Goal: Information Seeking & Learning: Learn about a topic

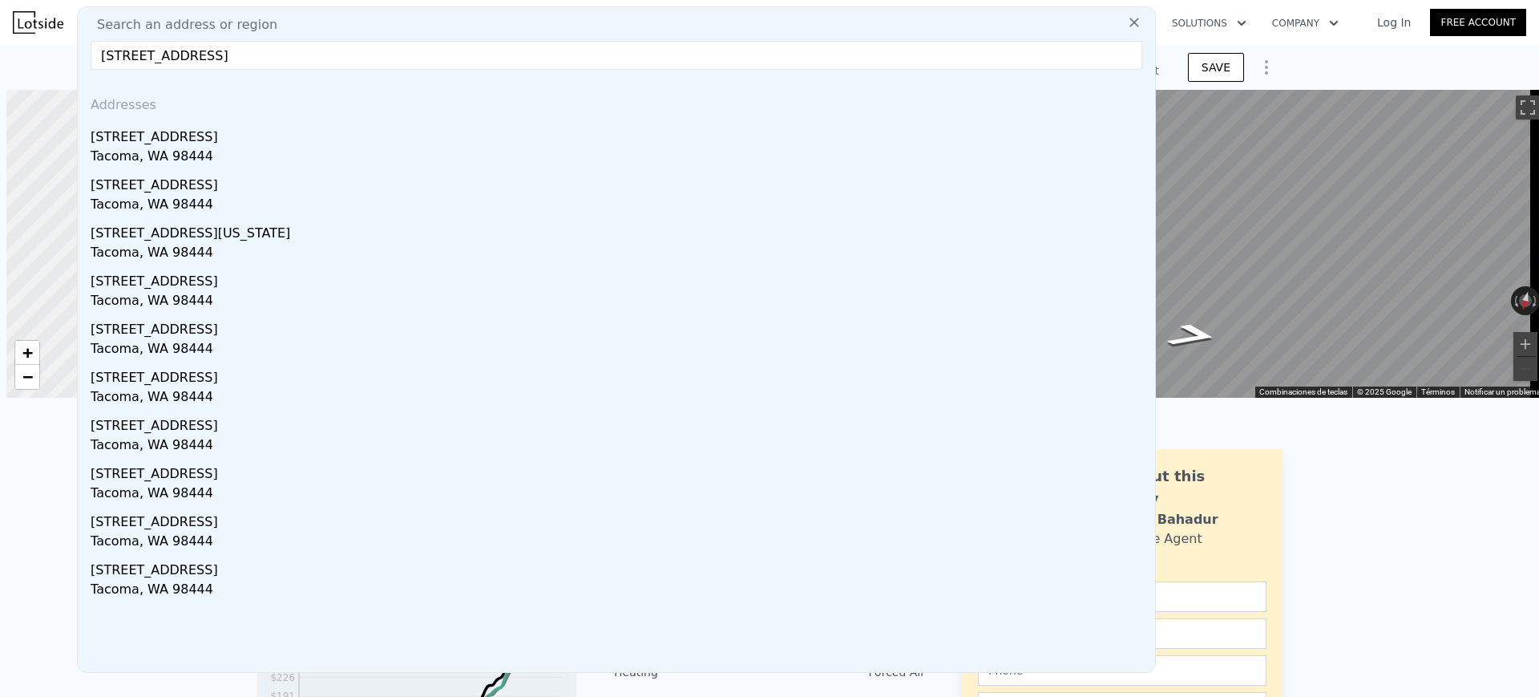
scroll to position [0, 6]
click at [341, 135] on div "[STREET_ADDRESS]" at bounding box center [620, 134] width 1058 height 26
click at [341, 136] on div at bounding box center [177, 244] width 425 height 370
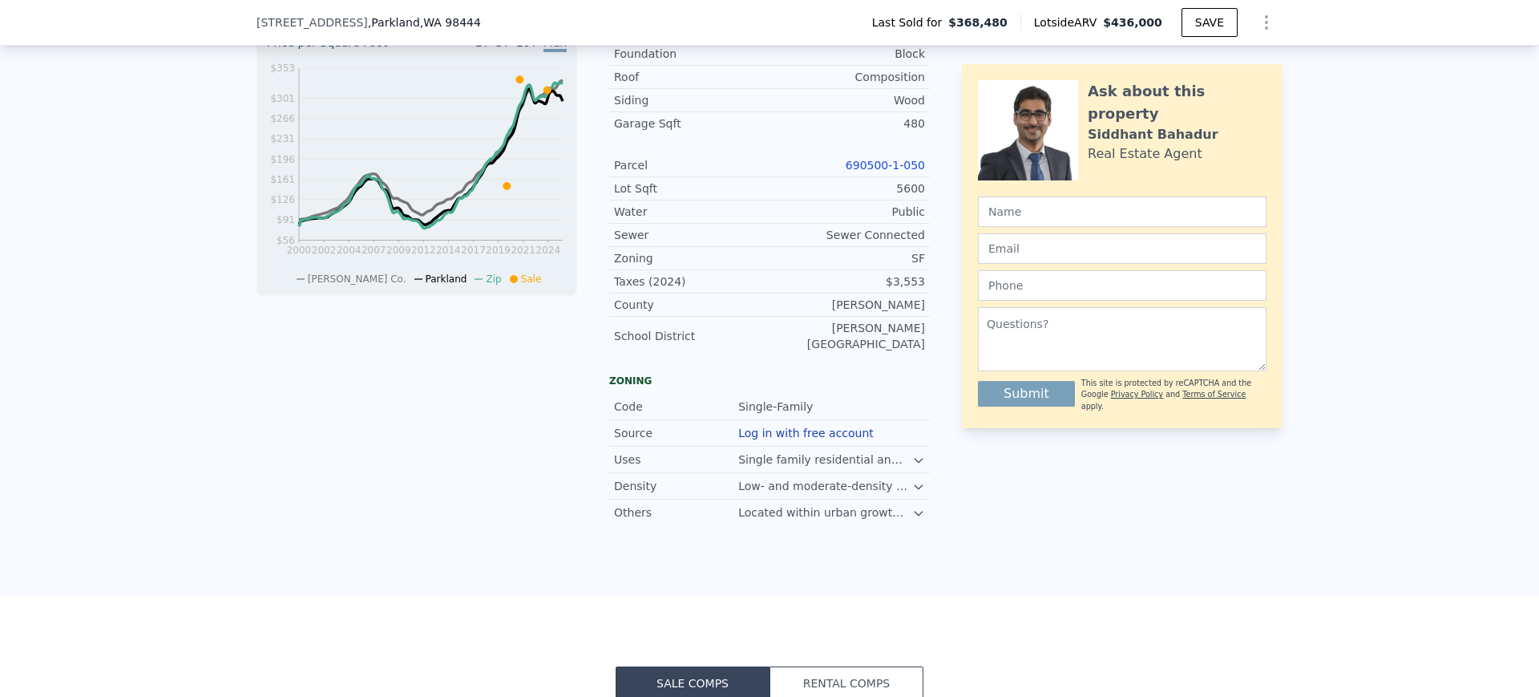
scroll to position [395, 0]
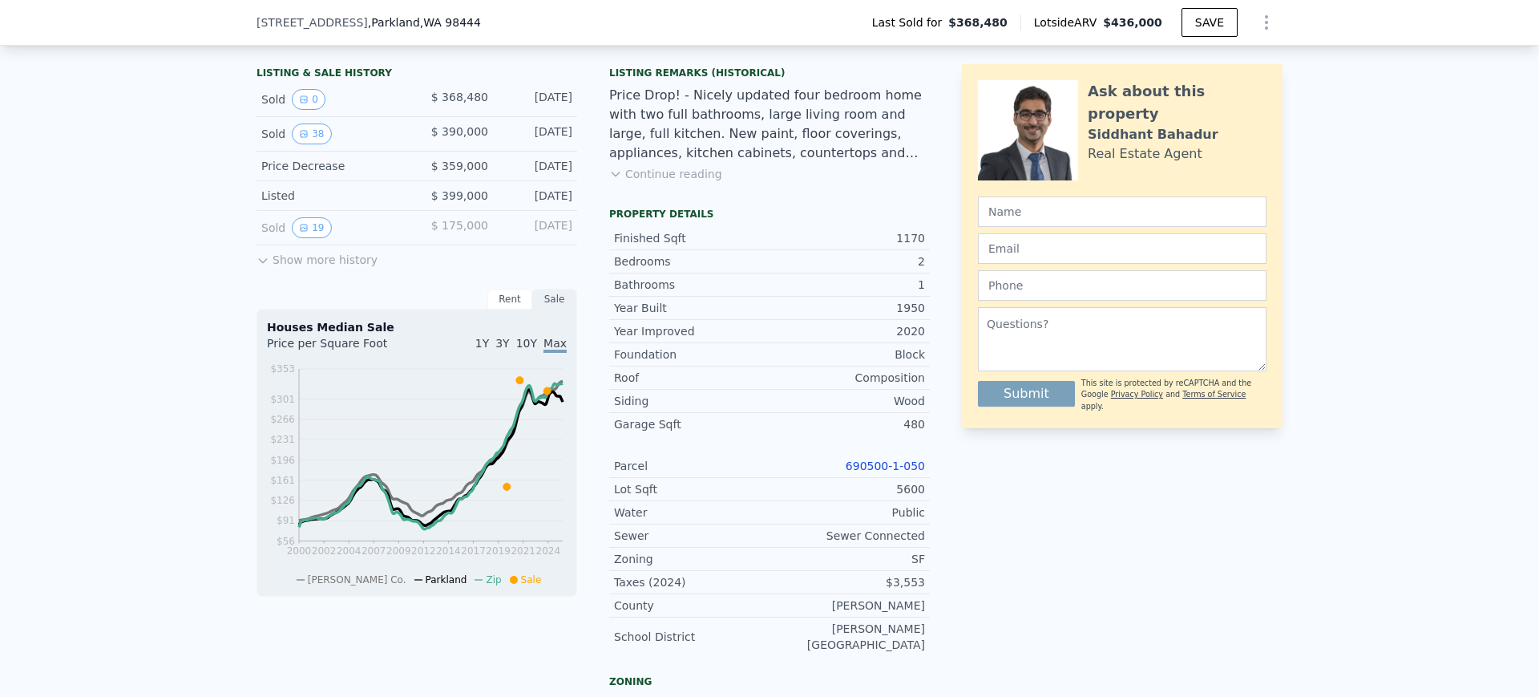
click at [898, 472] on link "690500-1-050" at bounding box center [885, 465] width 79 height 13
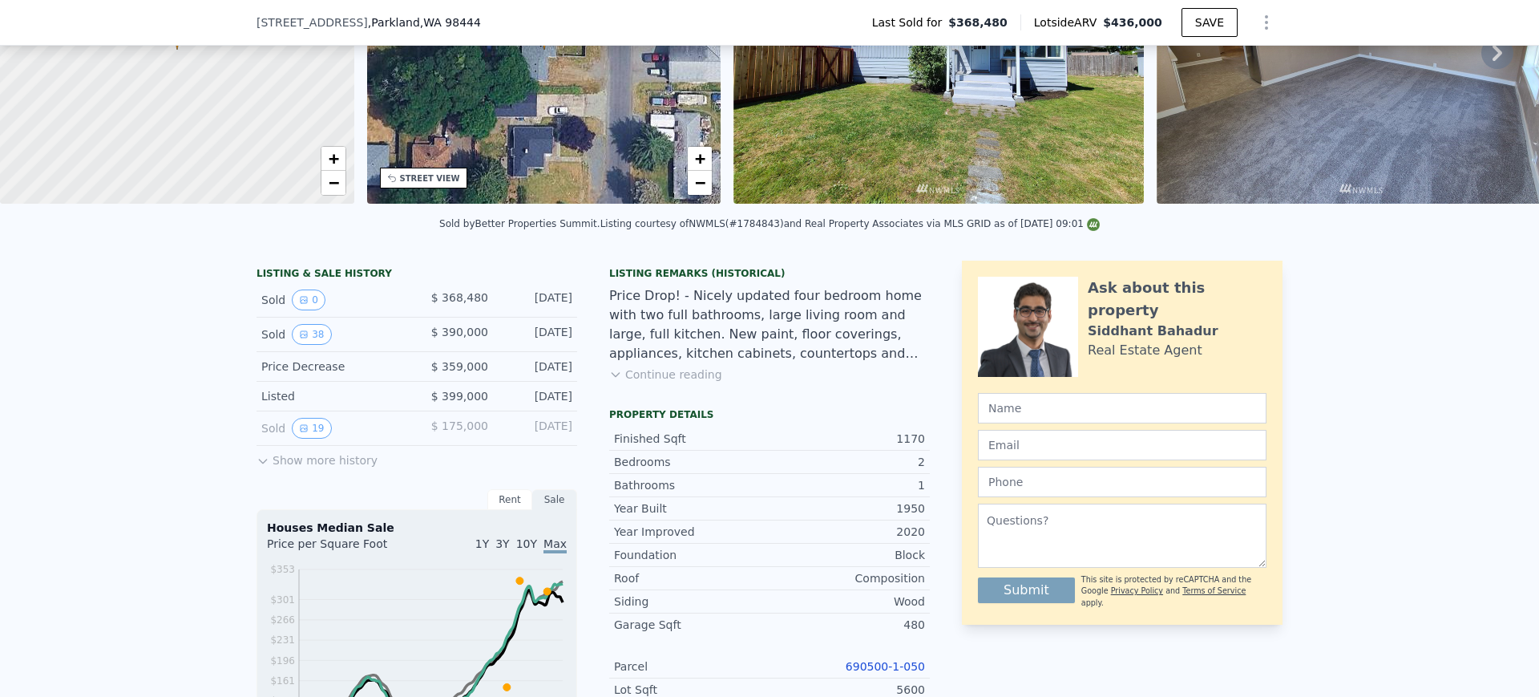
scroll to position [295, 0]
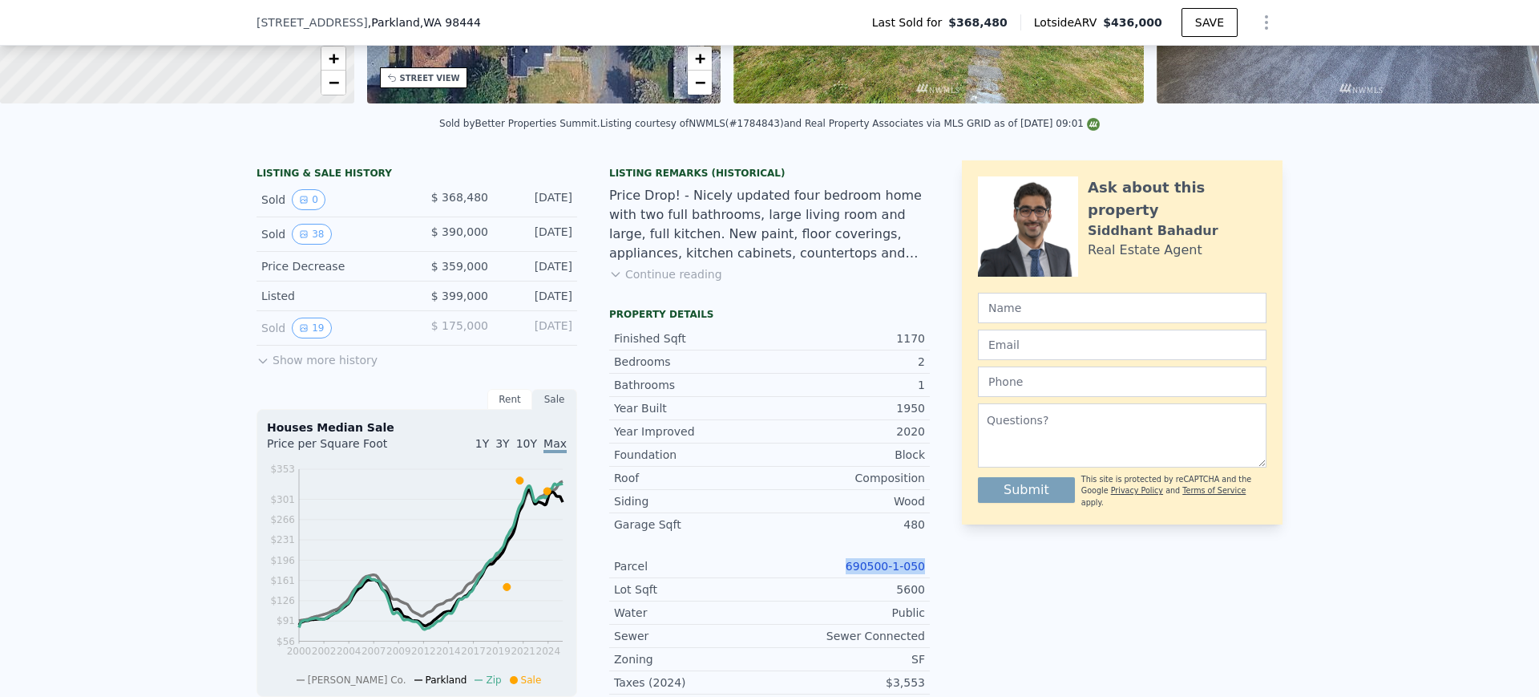
drag, startPoint x: 845, startPoint y: 573, endPoint x: 932, endPoint y: 583, distance: 87.9
click at [932, 583] on div "LISTING & SALE HISTORY Sold 0 $ 368,480 [DATE] Sold 38 $ 390,000 [DATE] Price D…" at bounding box center [770, 543] width 1026 height 766
copy link "690500-1-050"
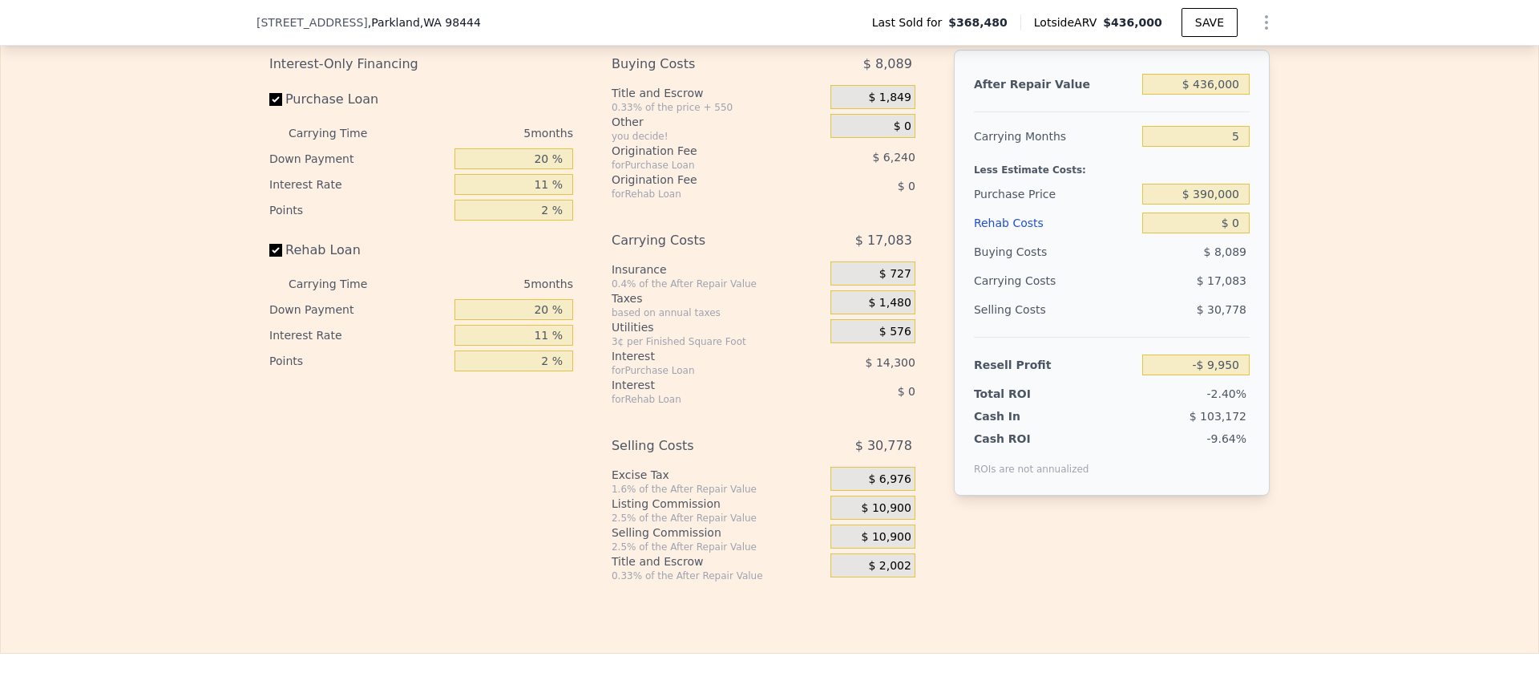
scroll to position [2405, 0]
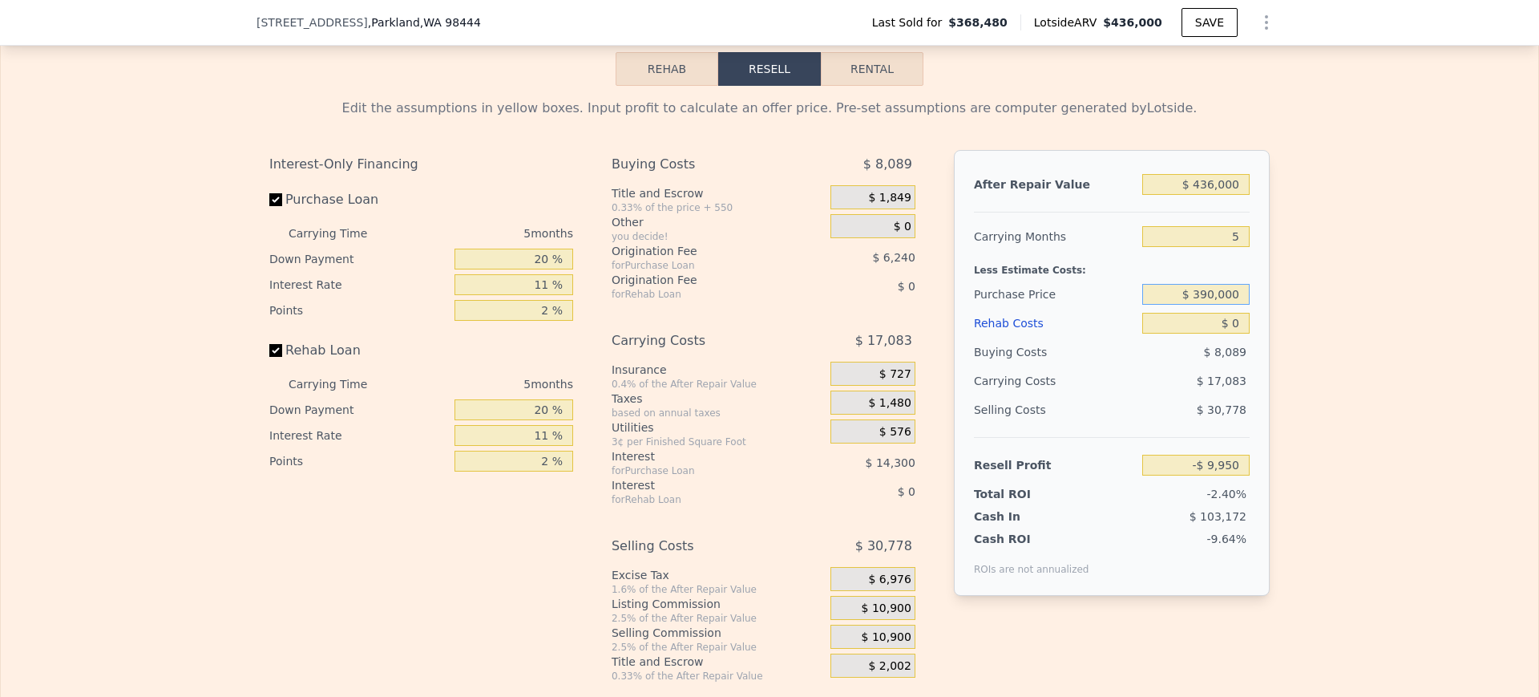
click at [1203, 305] on input "$ 390,000" at bounding box center [1195, 294] width 107 height 21
click at [1201, 191] on input "$ 436,000" at bounding box center [1195, 184] width 107 height 21
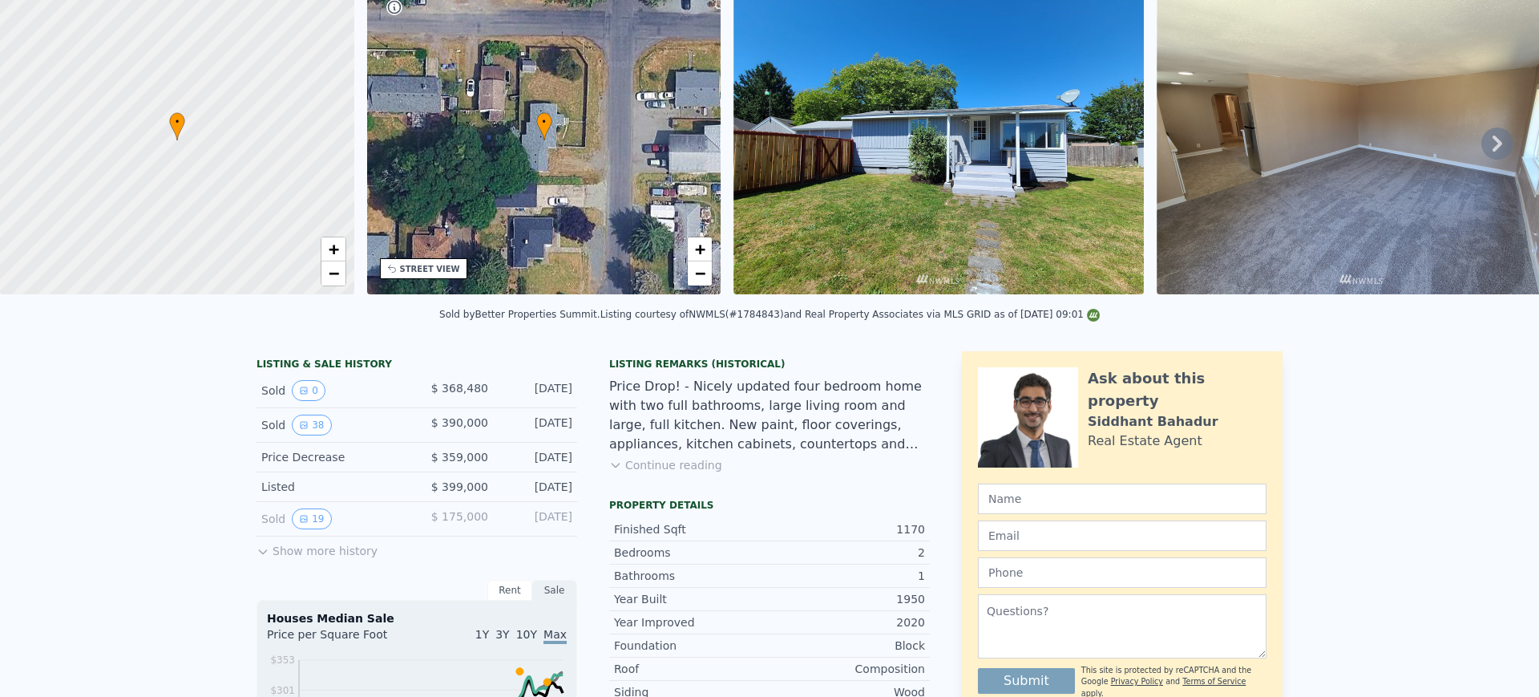
scroll to position [6, 0]
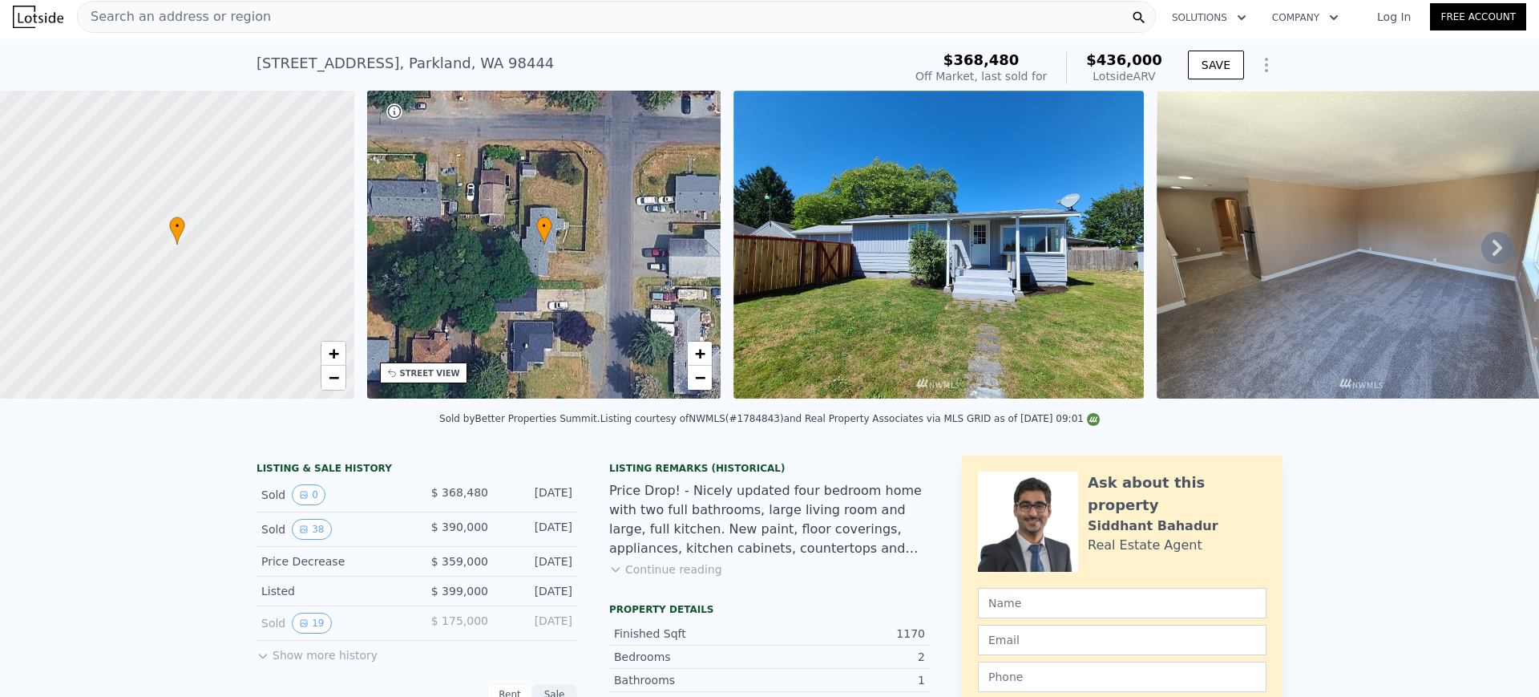
click at [685, 23] on div "Search an address or region" at bounding box center [616, 17] width 1079 height 32
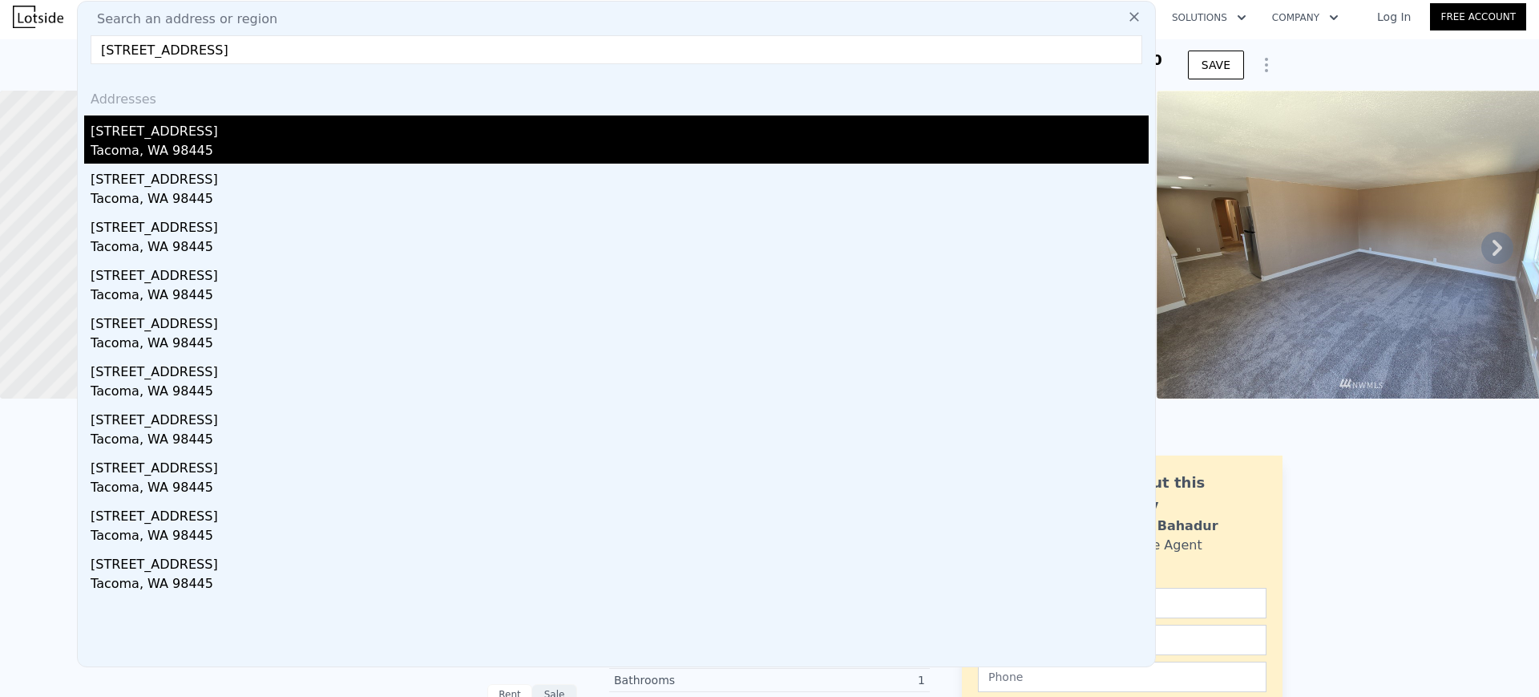
type input "[STREET_ADDRESS]"
click at [312, 158] on div "Tacoma, WA 98445" at bounding box center [620, 152] width 1058 height 22
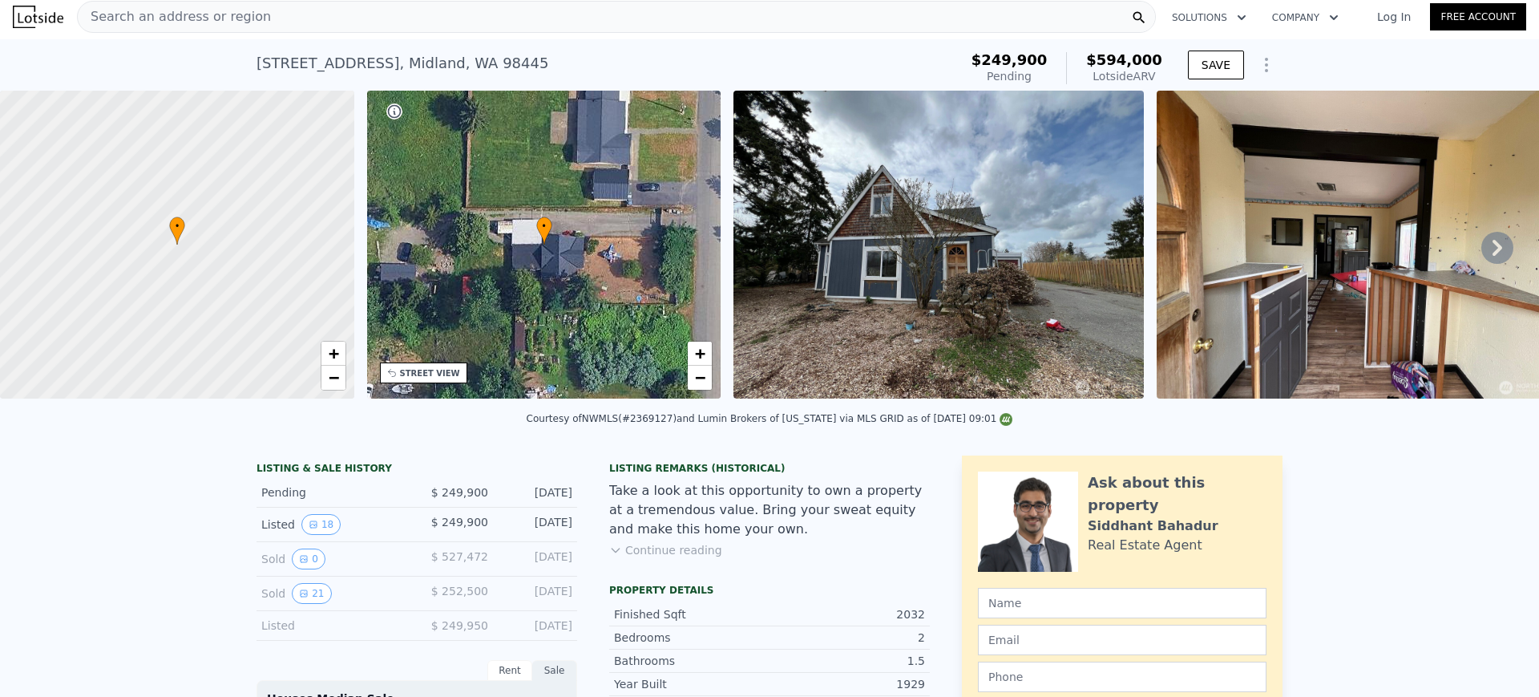
click at [544, 13] on div "Search an address or region" at bounding box center [616, 17] width 1079 height 32
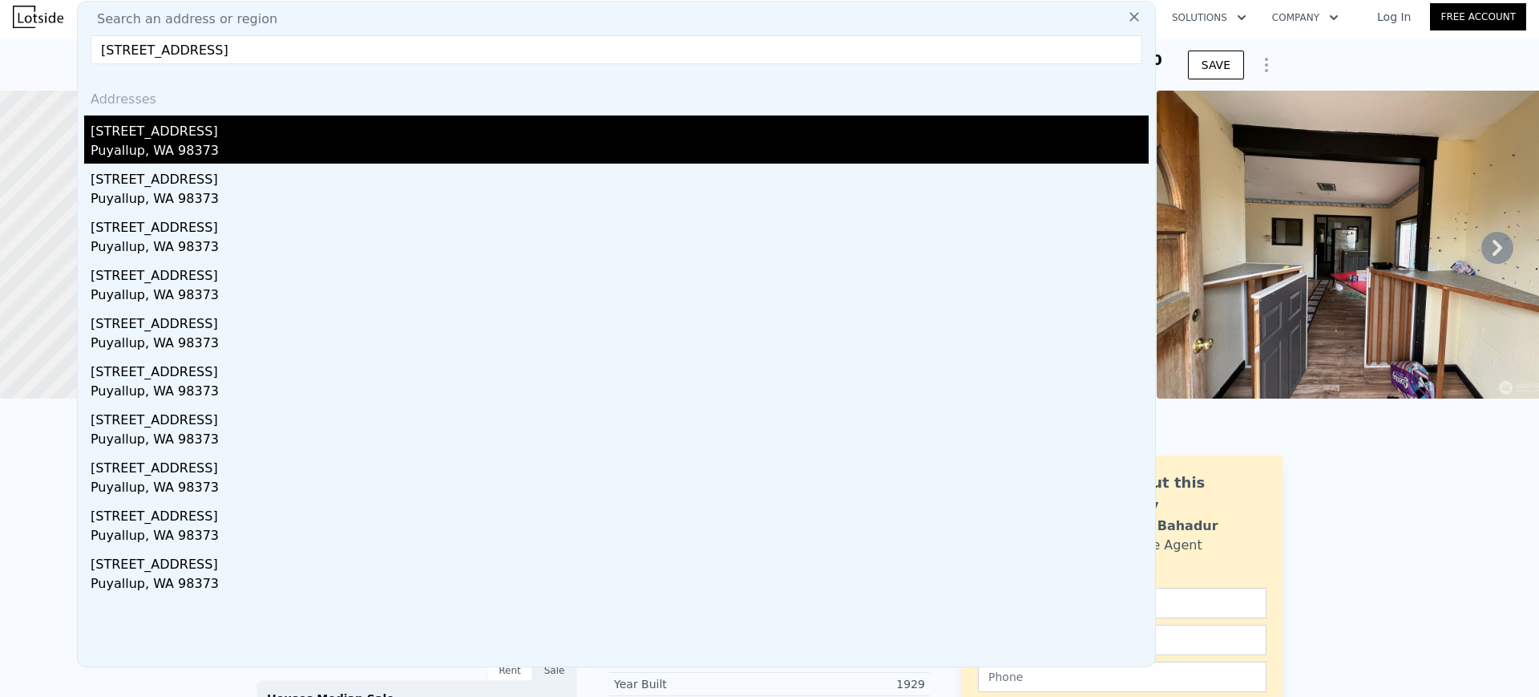
type input "[STREET_ADDRESS]"
click at [312, 140] on div "[STREET_ADDRESS]" at bounding box center [620, 128] width 1058 height 26
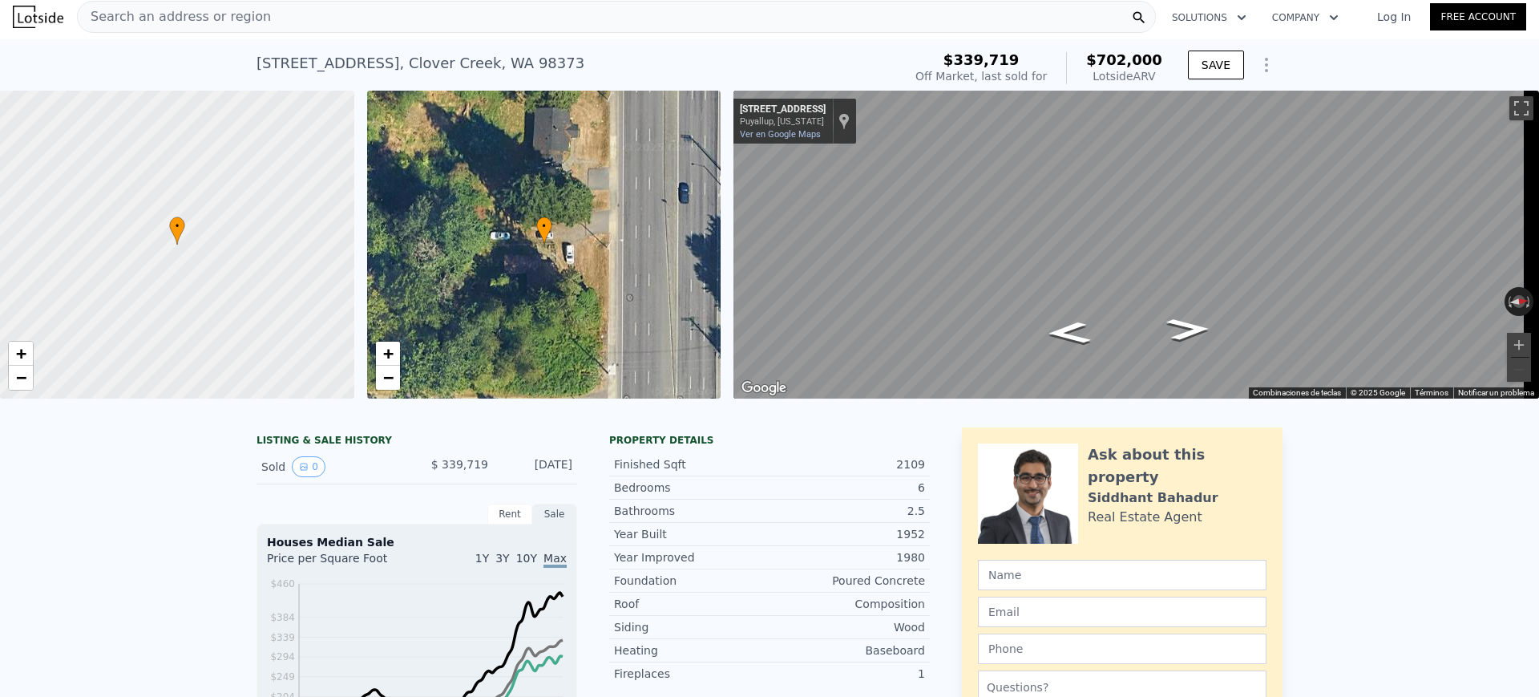
drag, startPoint x: 970, startPoint y: 58, endPoint x: 1172, endPoint y: 73, distance: 202.6
click at [1172, 73] on div "$339,719 Off Market, last sold for $702,000 Lotside ARV SAVE" at bounding box center [1096, 68] width 374 height 45
copy div "$339,719 Off Market, last sold for $702,000 Lotside ARV"
drag, startPoint x: 501, startPoint y: 482, endPoint x: 570, endPoint y: 479, distance: 69.0
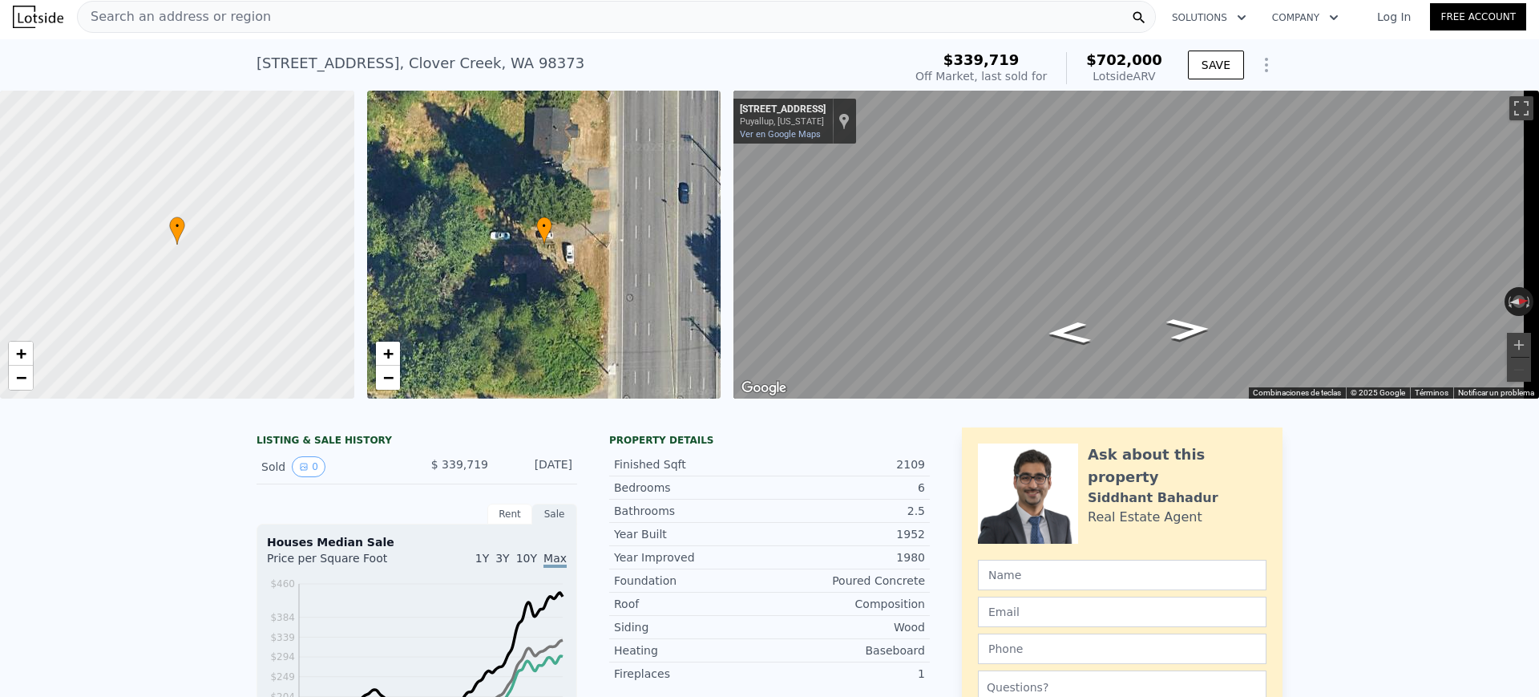
copy div "[DATE]"
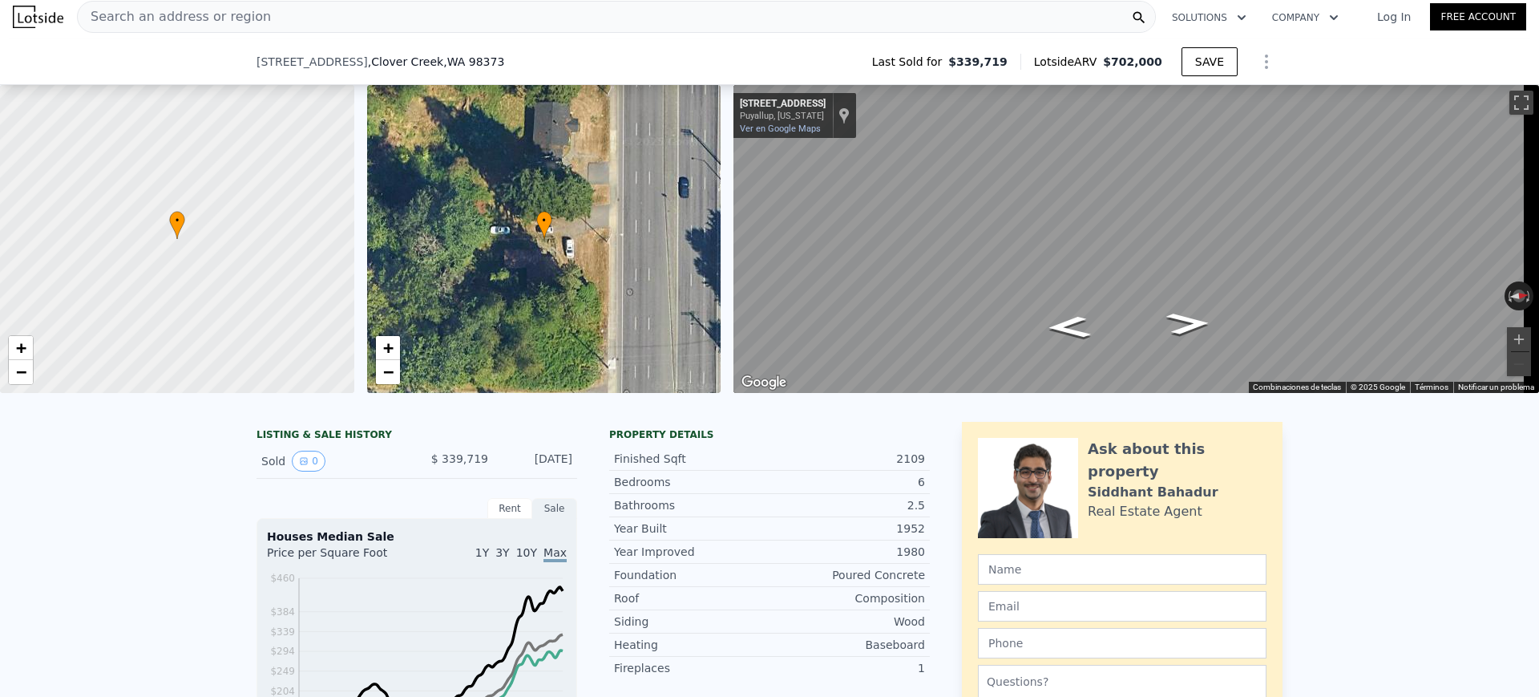
scroll to position [601, 0]
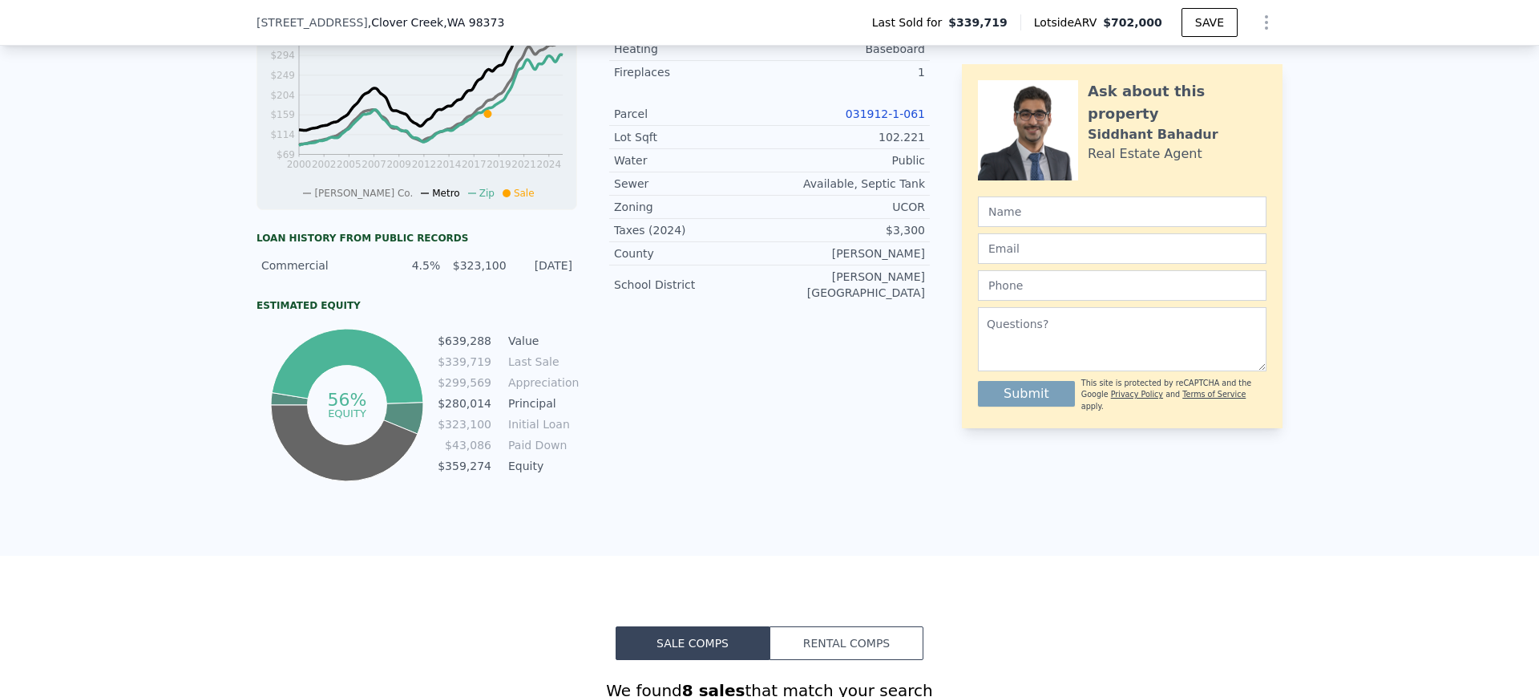
click at [881, 120] on link "031912-1-061" at bounding box center [885, 113] width 79 height 13
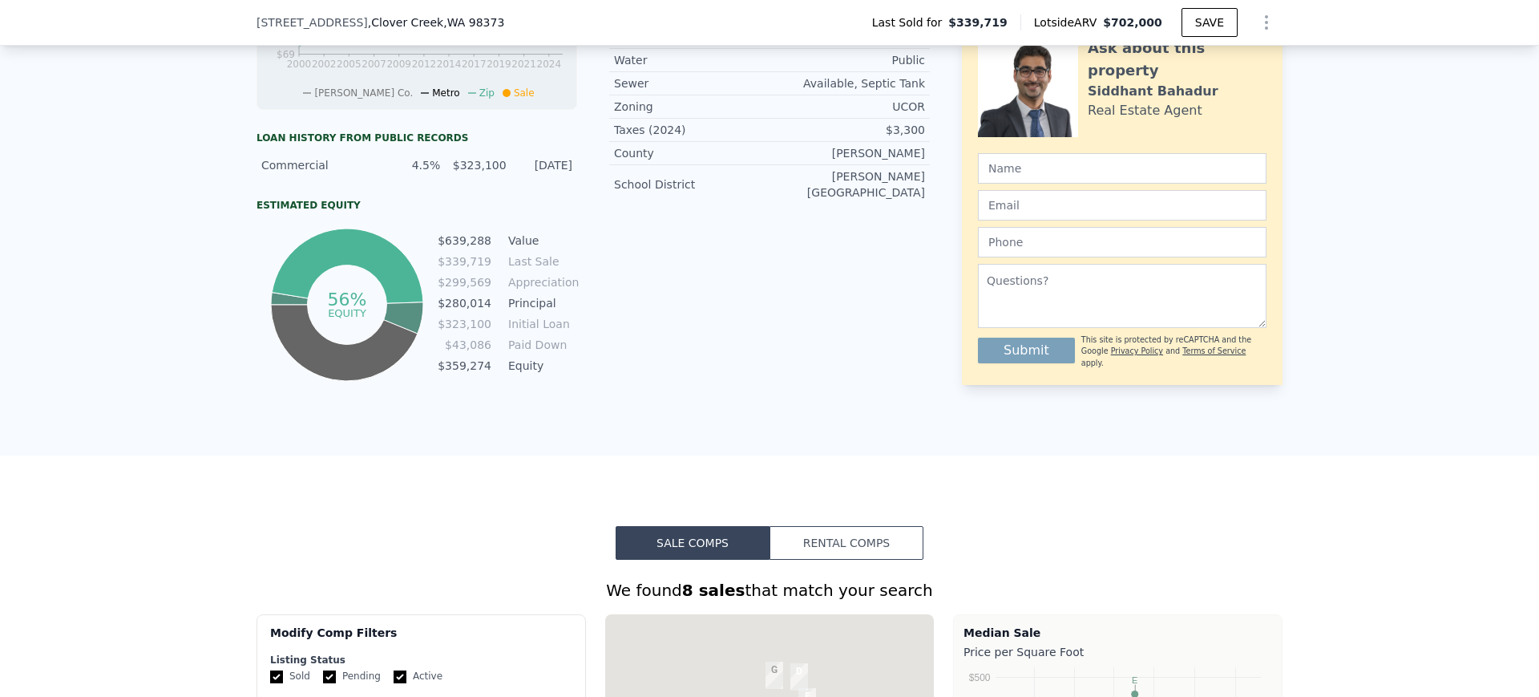
scroll to position [501, 0]
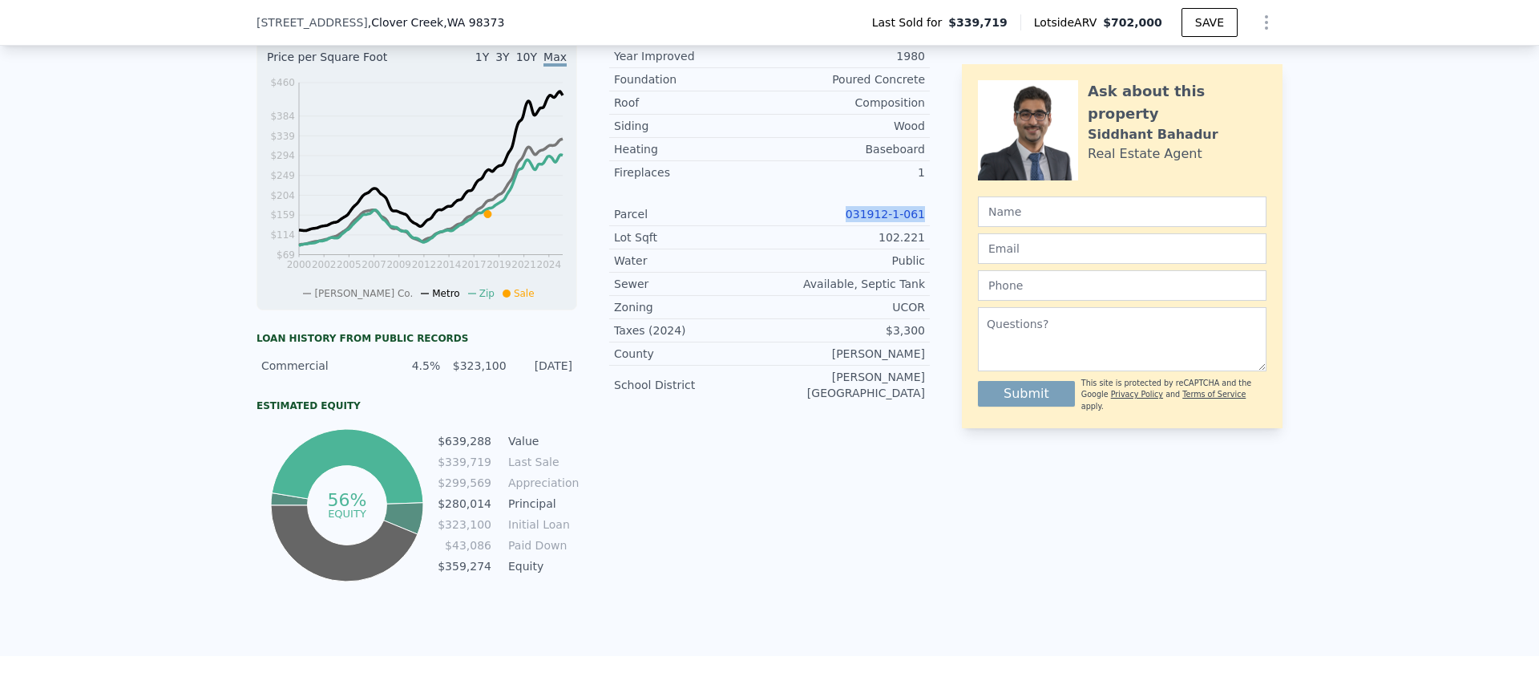
drag, startPoint x: 846, startPoint y: 230, endPoint x: 919, endPoint y: 231, distance: 73.0
click at [919, 226] on div "Parcel 031912-1-061" at bounding box center [769, 214] width 321 height 23
copy link "031912-1-061"
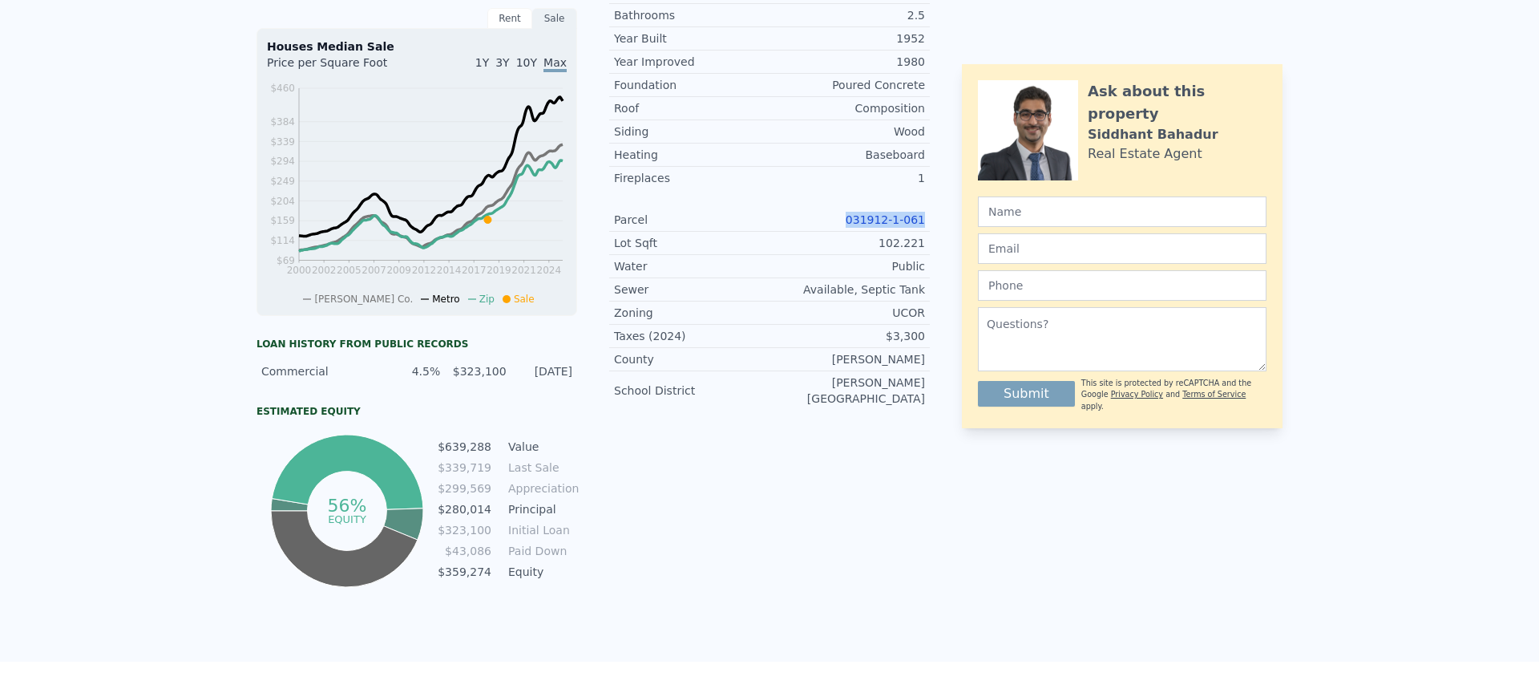
scroll to position [0, 0]
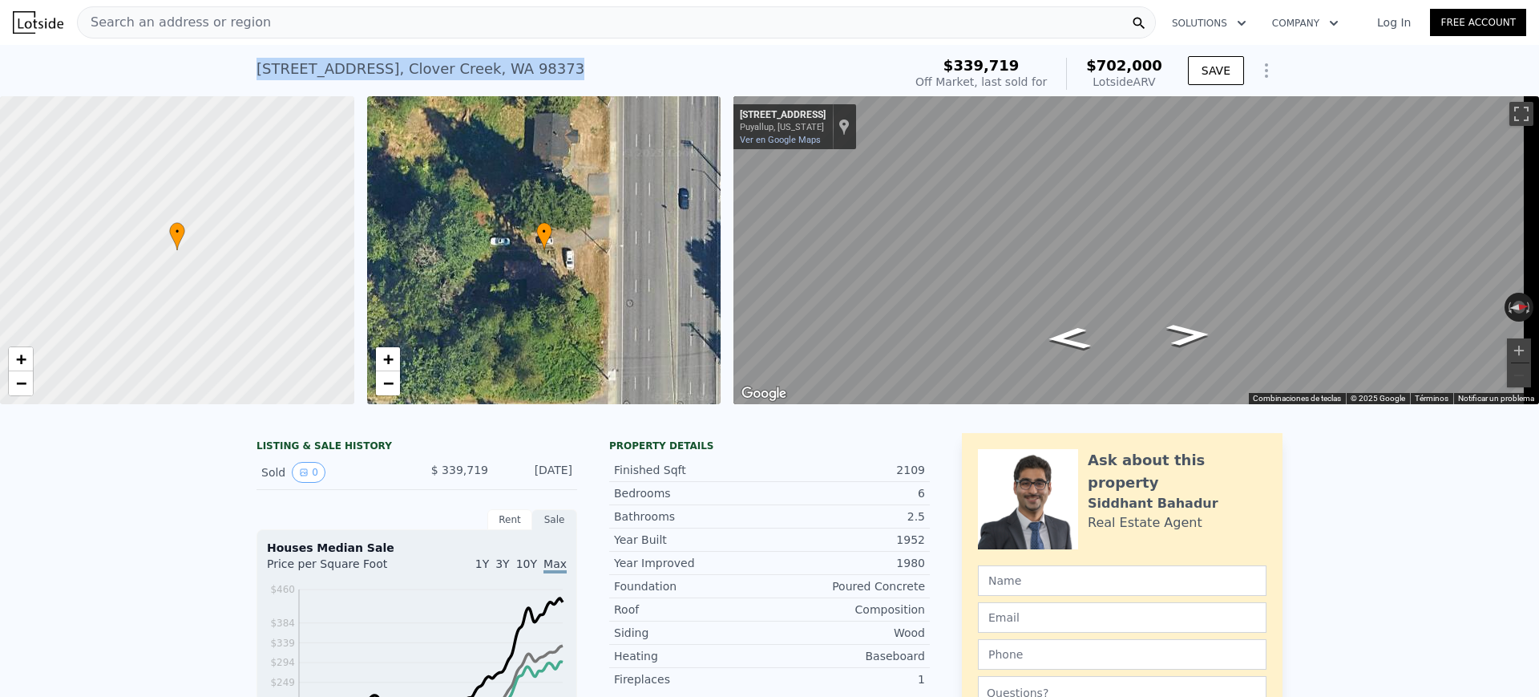
drag, startPoint x: 562, startPoint y: 73, endPoint x: 251, endPoint y: 69, distance: 311.1
click at [257, 69] on div "[STREET_ADDRESS] Sold [DATE] for $339,719 (~ARV $702k )" at bounding box center [577, 73] width 640 height 45
copy div "[STREET_ADDRESS]"
click at [448, 77] on div "[STREET_ADDRESS]" at bounding box center [421, 69] width 328 height 22
drag, startPoint x: 245, startPoint y: 67, endPoint x: 457, endPoint y: 66, distance: 211.7
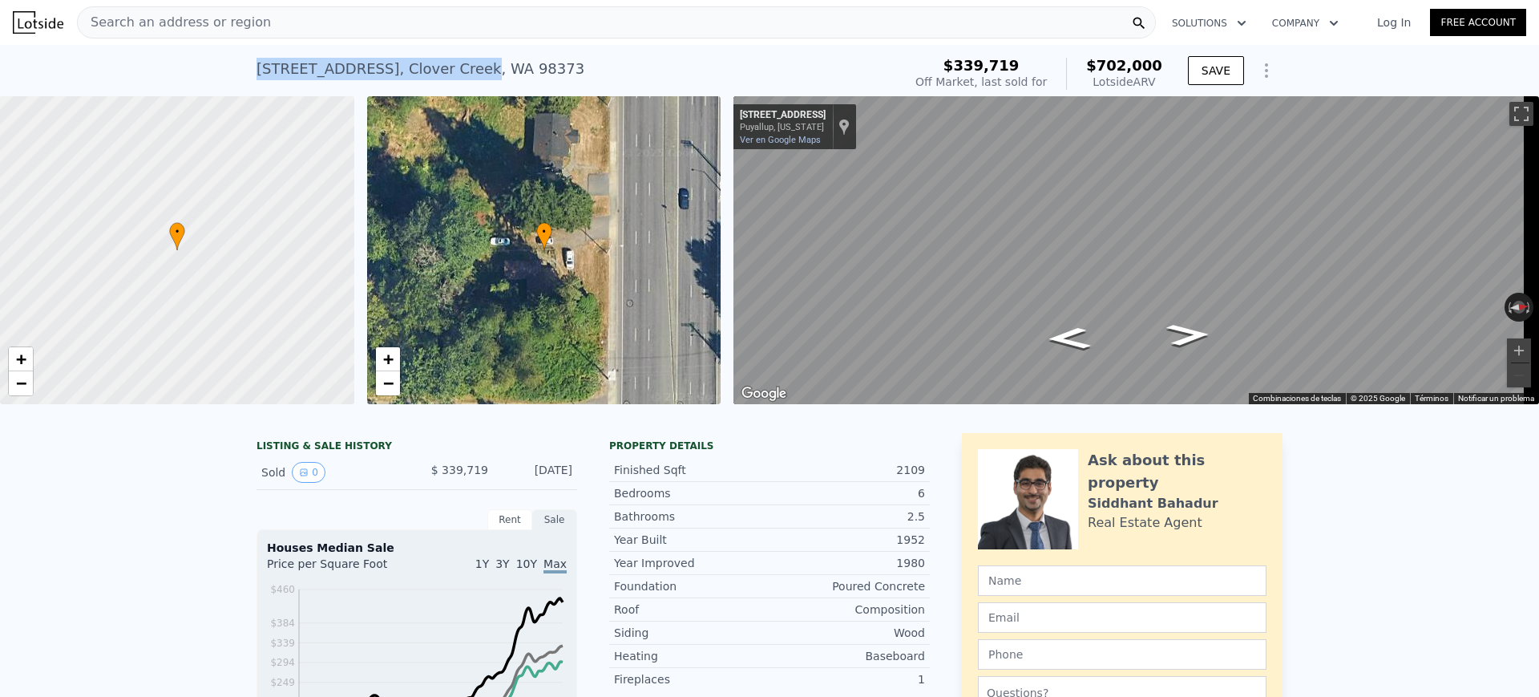
click at [457, 66] on div "[STREET_ADDRESS] Sold [DATE] for $339,719 (~ARV $702k ) $339,719 Off Market, la…" at bounding box center [769, 70] width 1539 height 51
copy div "[STREET_ADDRESS]"
click at [492, 22] on div "Search an address or region" at bounding box center [616, 22] width 1079 height 32
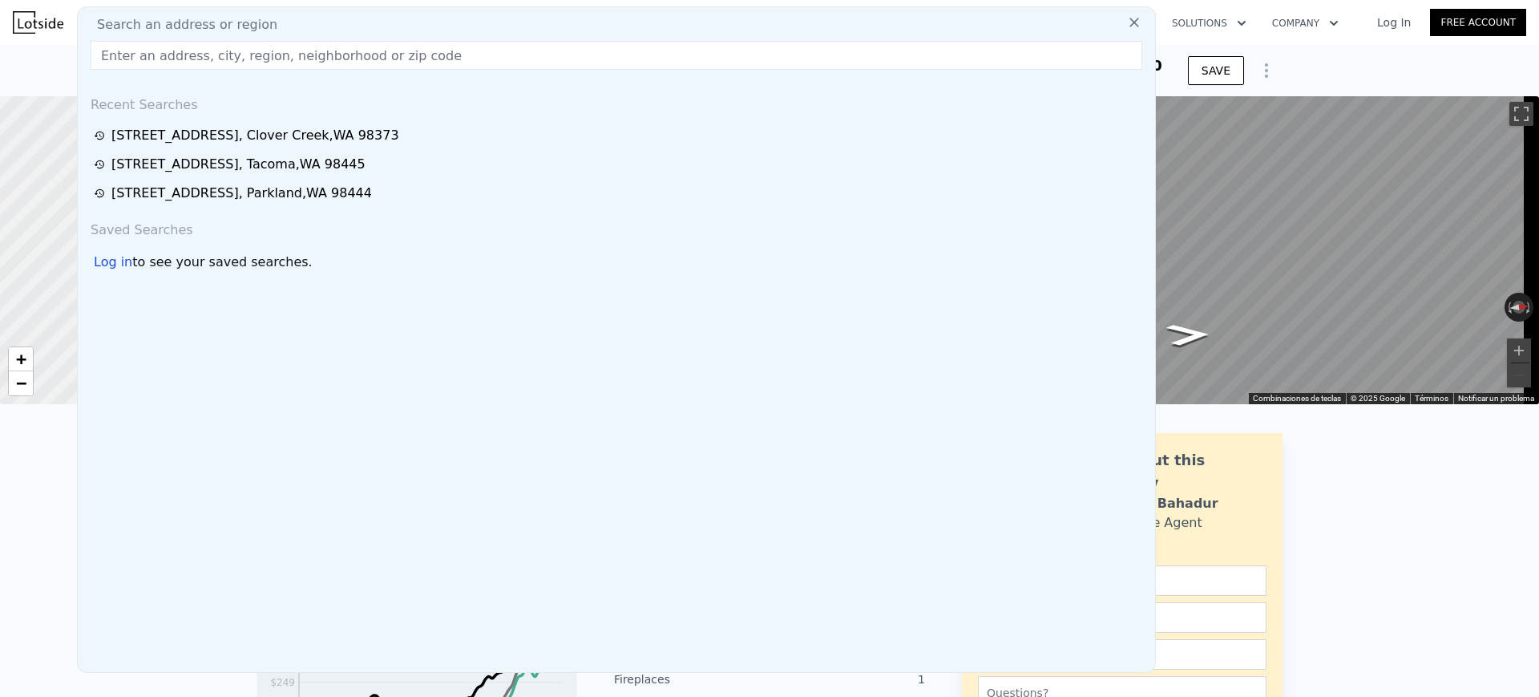
type input "[STREET_ADDRESS]"
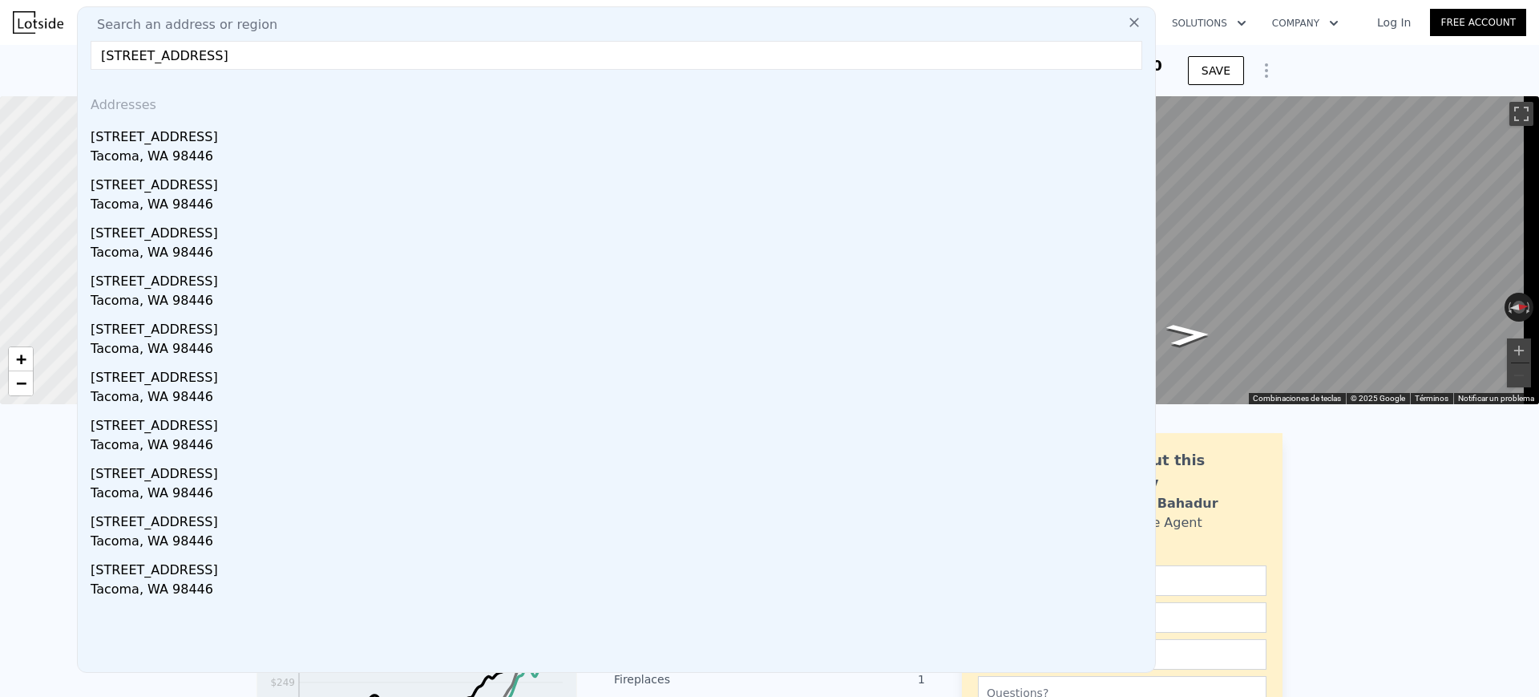
click at [191, 144] on div "[STREET_ADDRESS]" at bounding box center [620, 134] width 1058 height 26
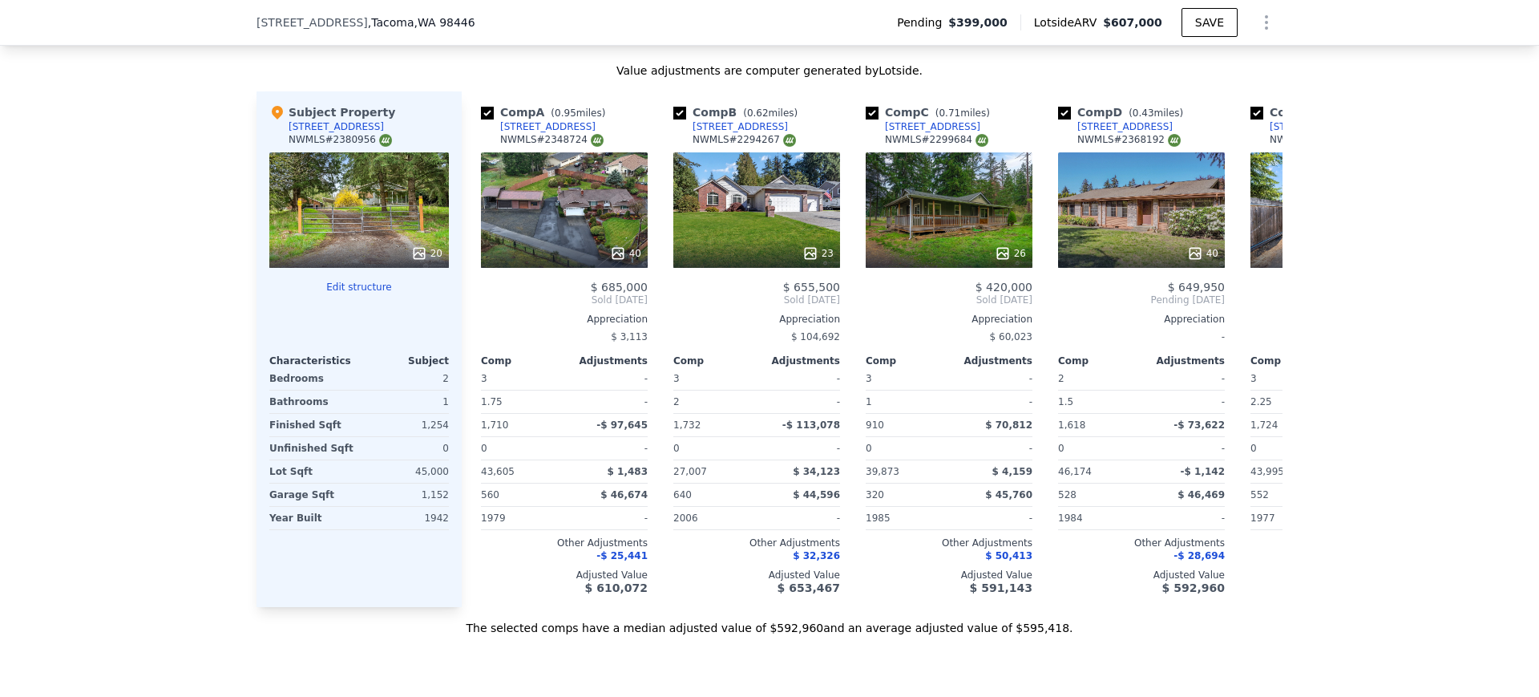
scroll to position [2400, 0]
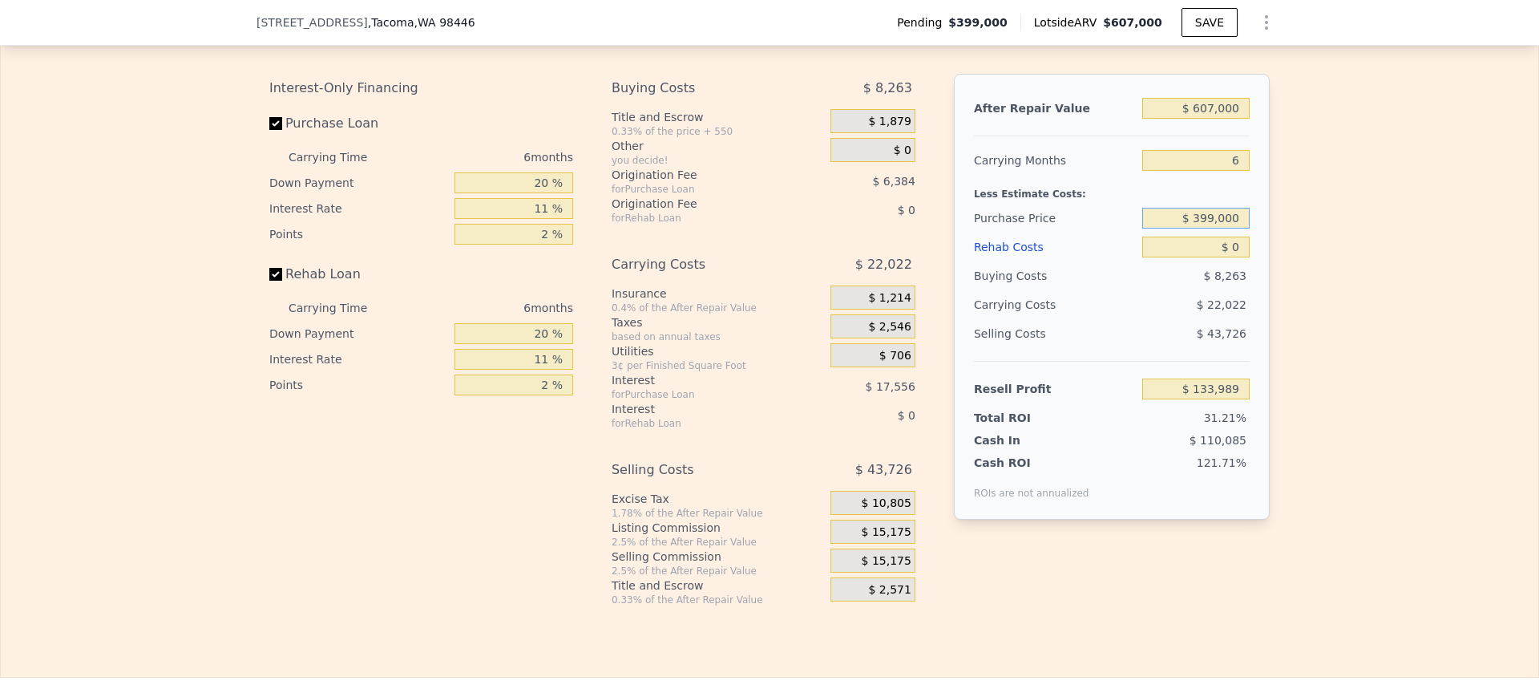
click at [1175, 228] on input "$ 399,000" at bounding box center [1195, 218] width 107 height 21
type input "$ 3"
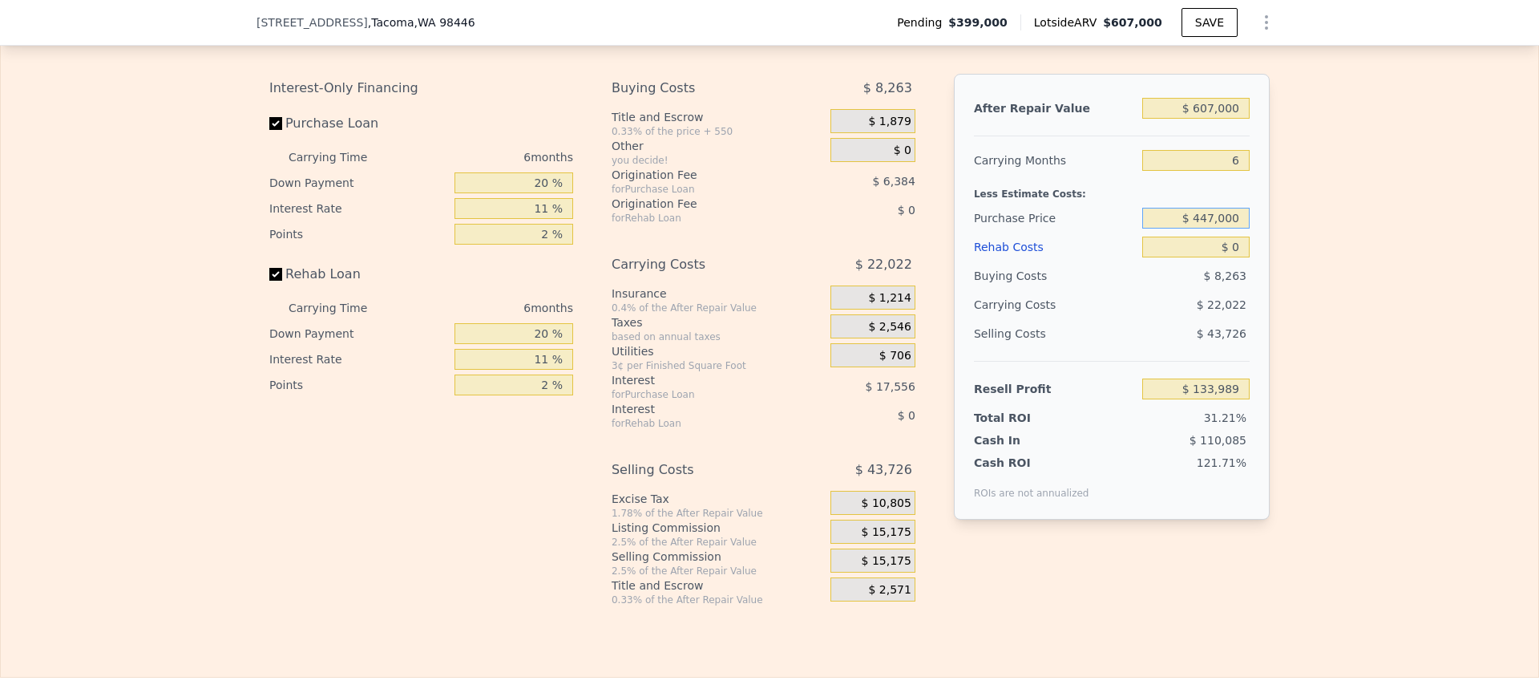
type input "$ 447,000"
click at [1203, 171] on input "6" at bounding box center [1195, 160] width 107 height 21
type input "$ 82,949"
type input "3"
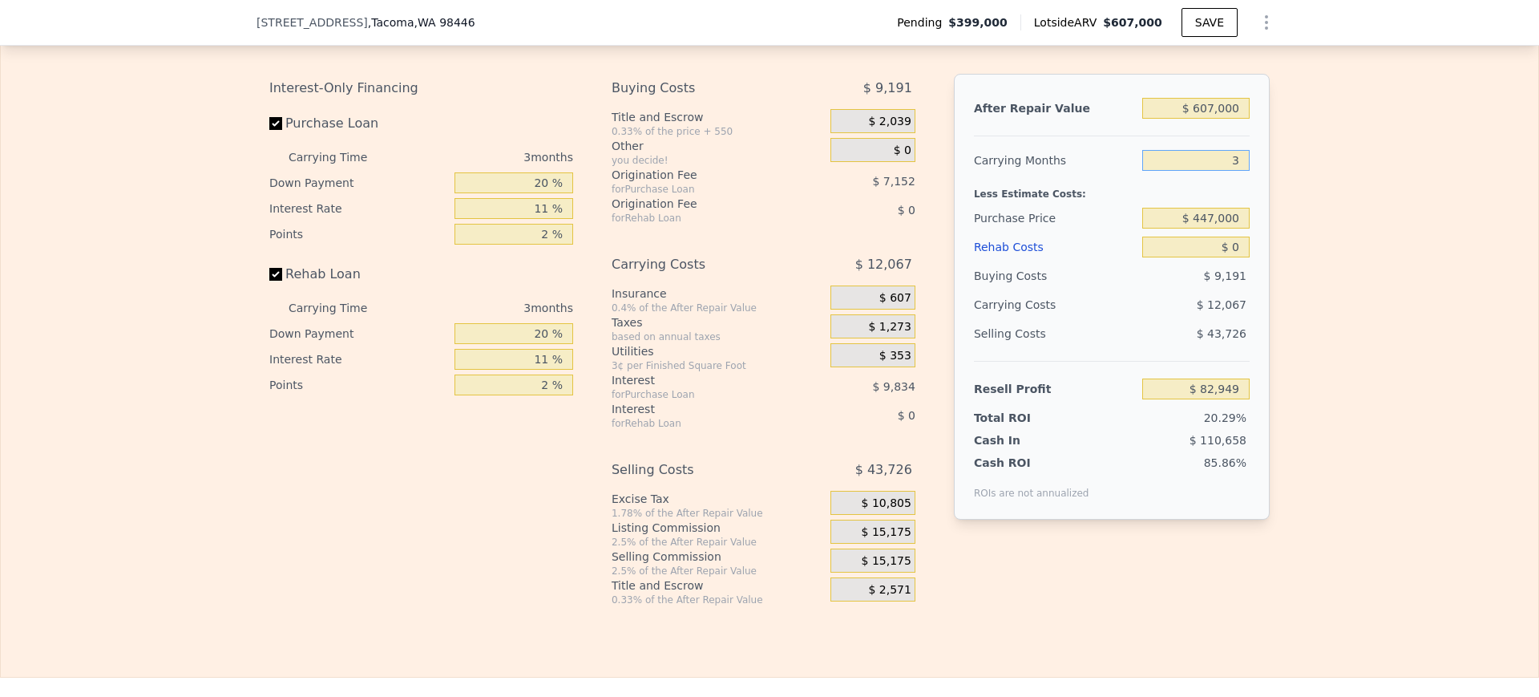
type input "$ 95,016"
click at [1199, 204] on div "Less Estimate Costs:" at bounding box center [1112, 189] width 276 height 29
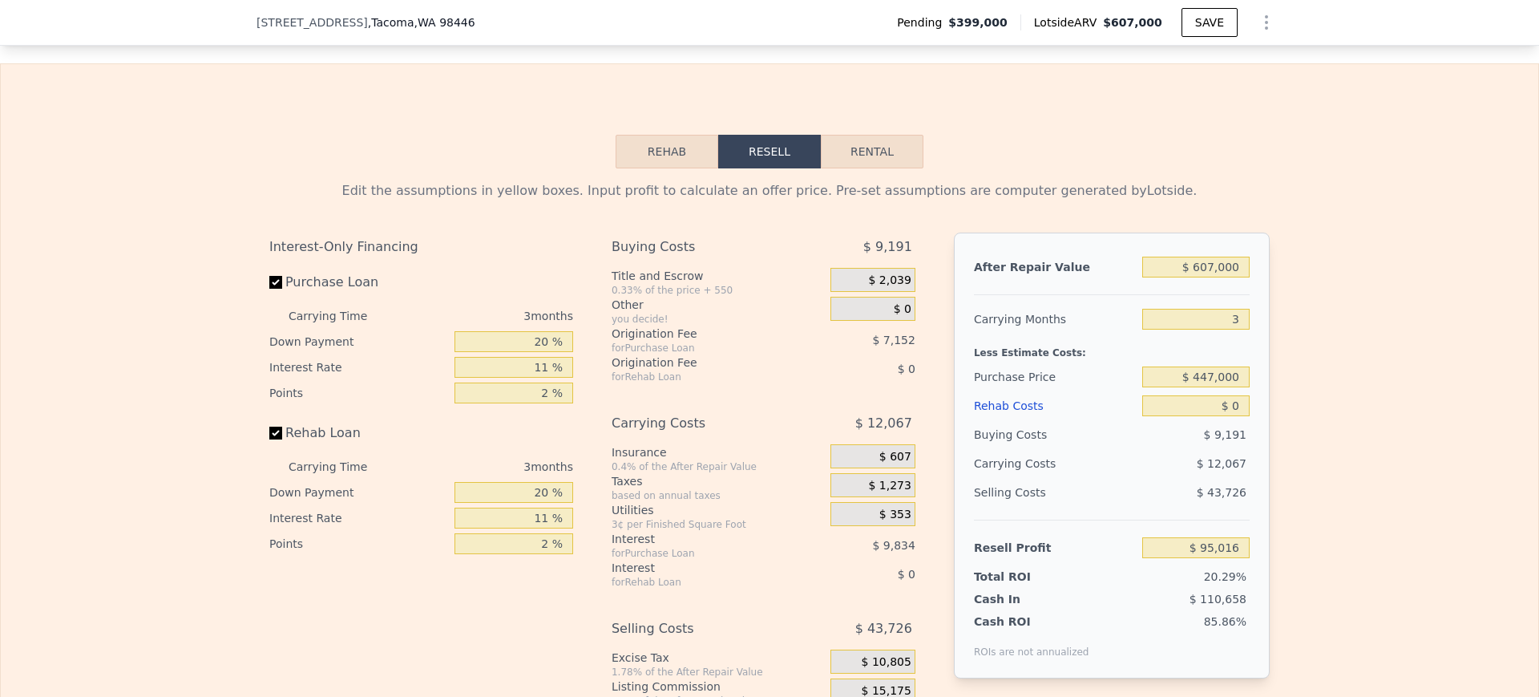
type input "6"
type input "$ 133,989"
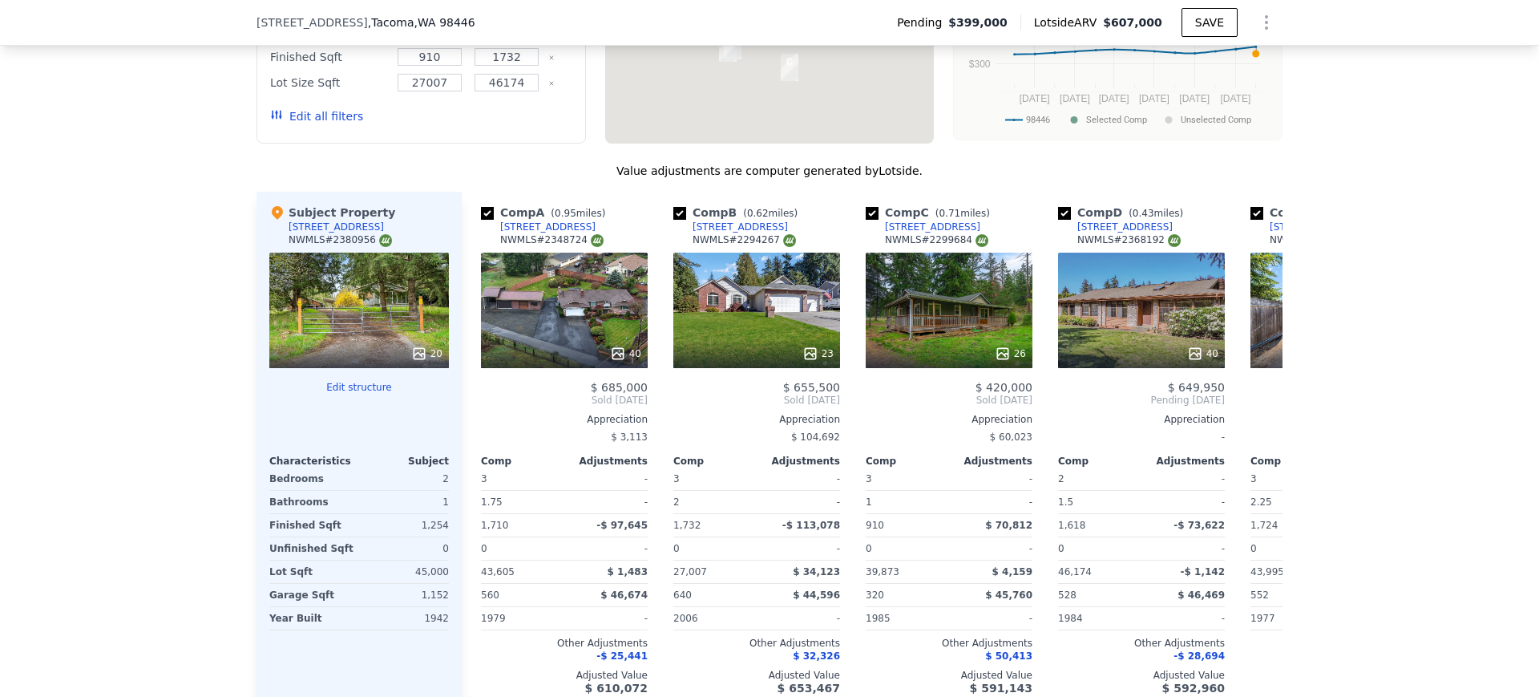
scroll to position [997, 0]
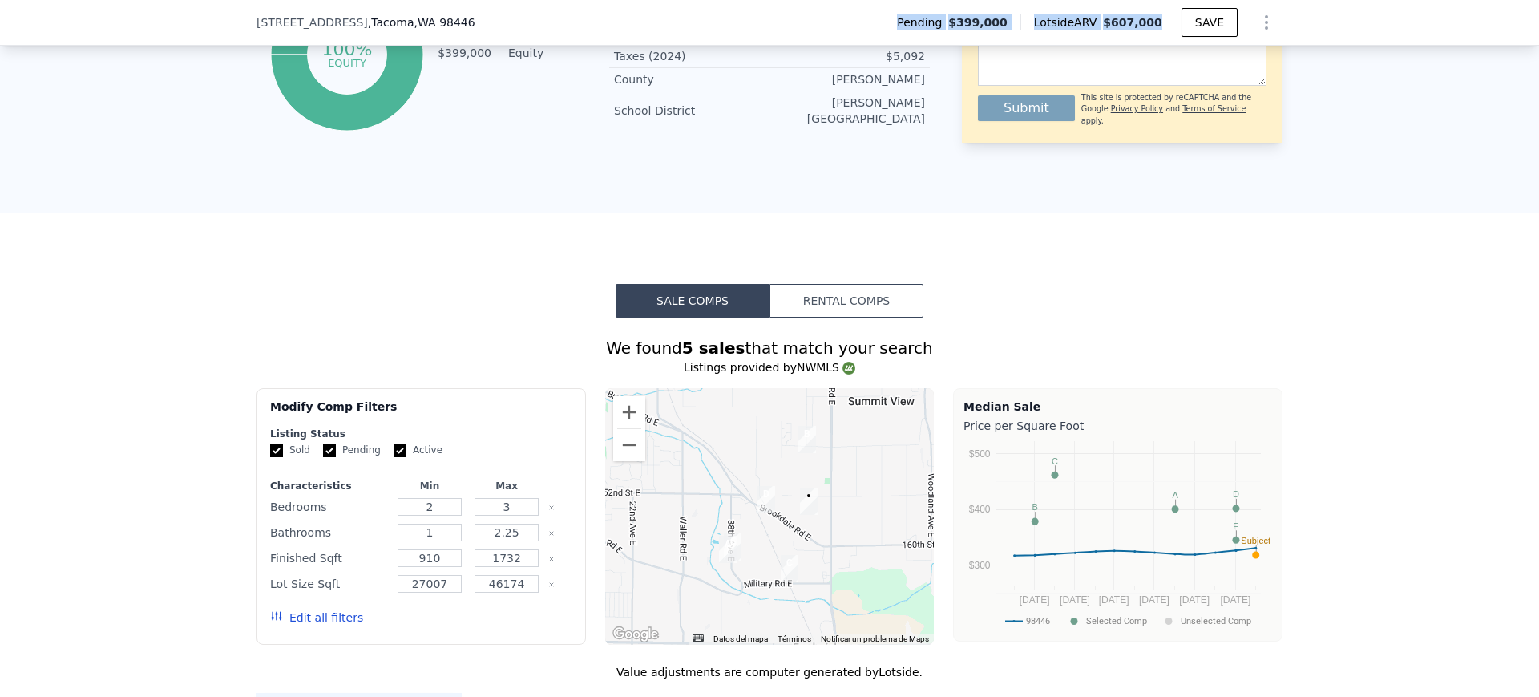
drag, startPoint x: 916, startPoint y: 15, endPoint x: 1167, endPoint y: 21, distance: 251.8
click at [1167, 21] on div "[STREET_ADDRESS] Pending $399,000 Lotside ARV $607,000 SAVE" at bounding box center [770, 22] width 1026 height 45
copy div "Pending $399,000 Lotside ARV $607,000"
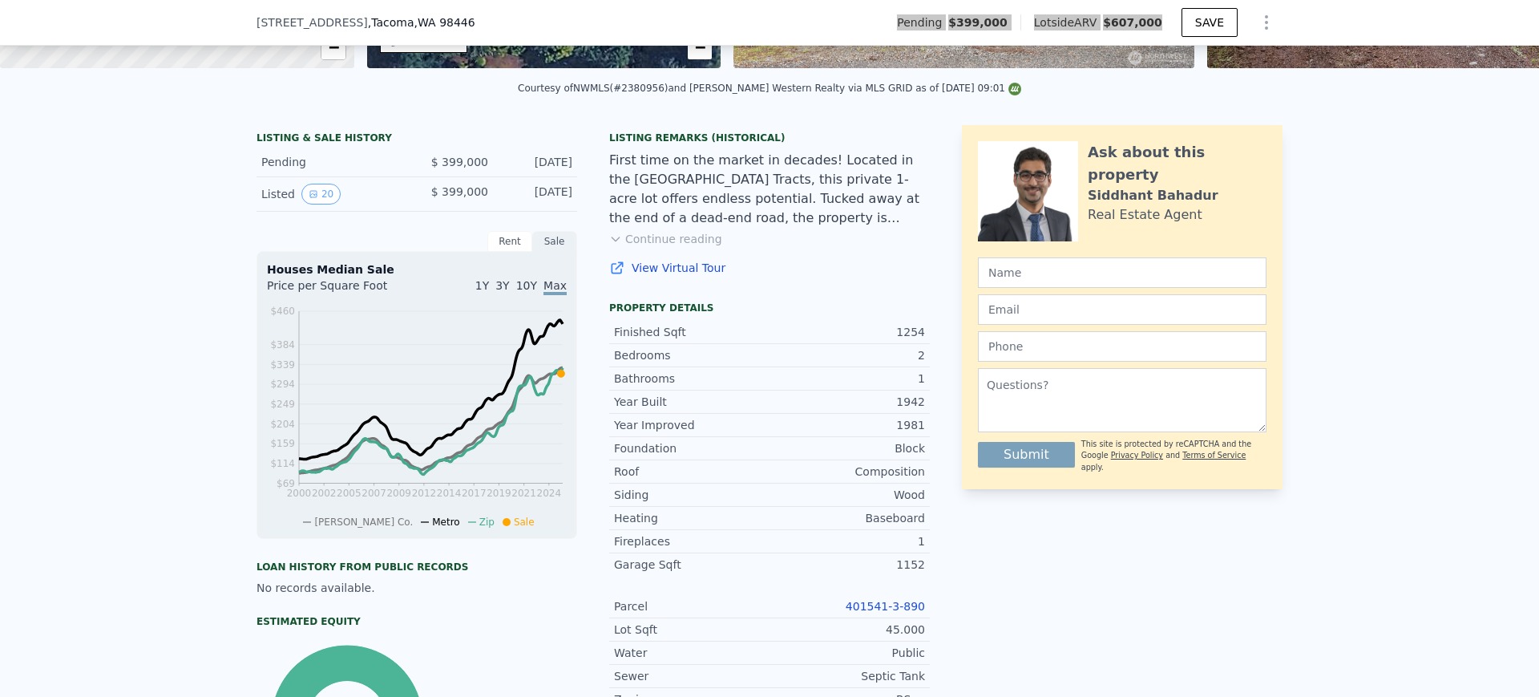
scroll to position [295, 0]
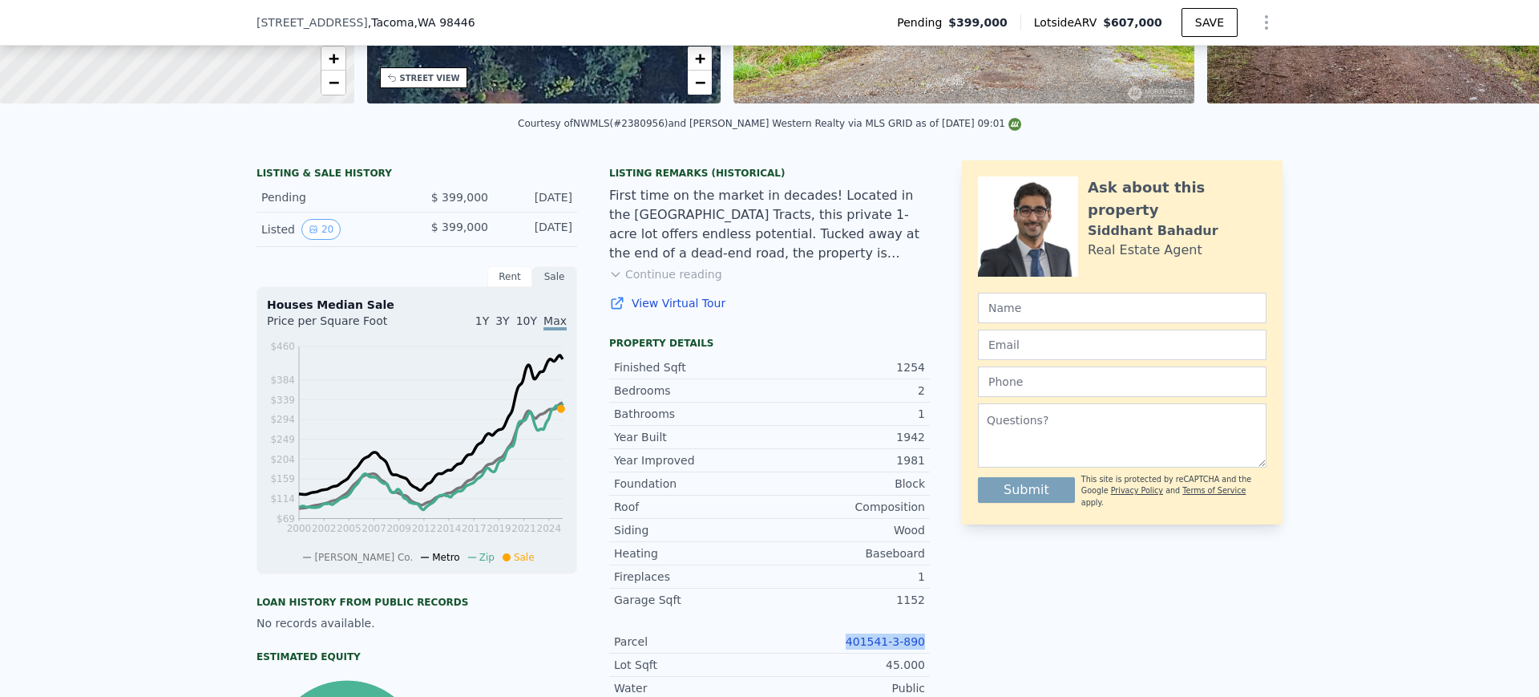
drag, startPoint x: 827, startPoint y: 645, endPoint x: 917, endPoint y: 657, distance: 91.3
click at [917, 653] on div "Parcel 401541-3-890" at bounding box center [769, 641] width 321 height 23
copy link "401541-3-890"
click at [867, 648] on link "401541-3-890" at bounding box center [885, 641] width 79 height 13
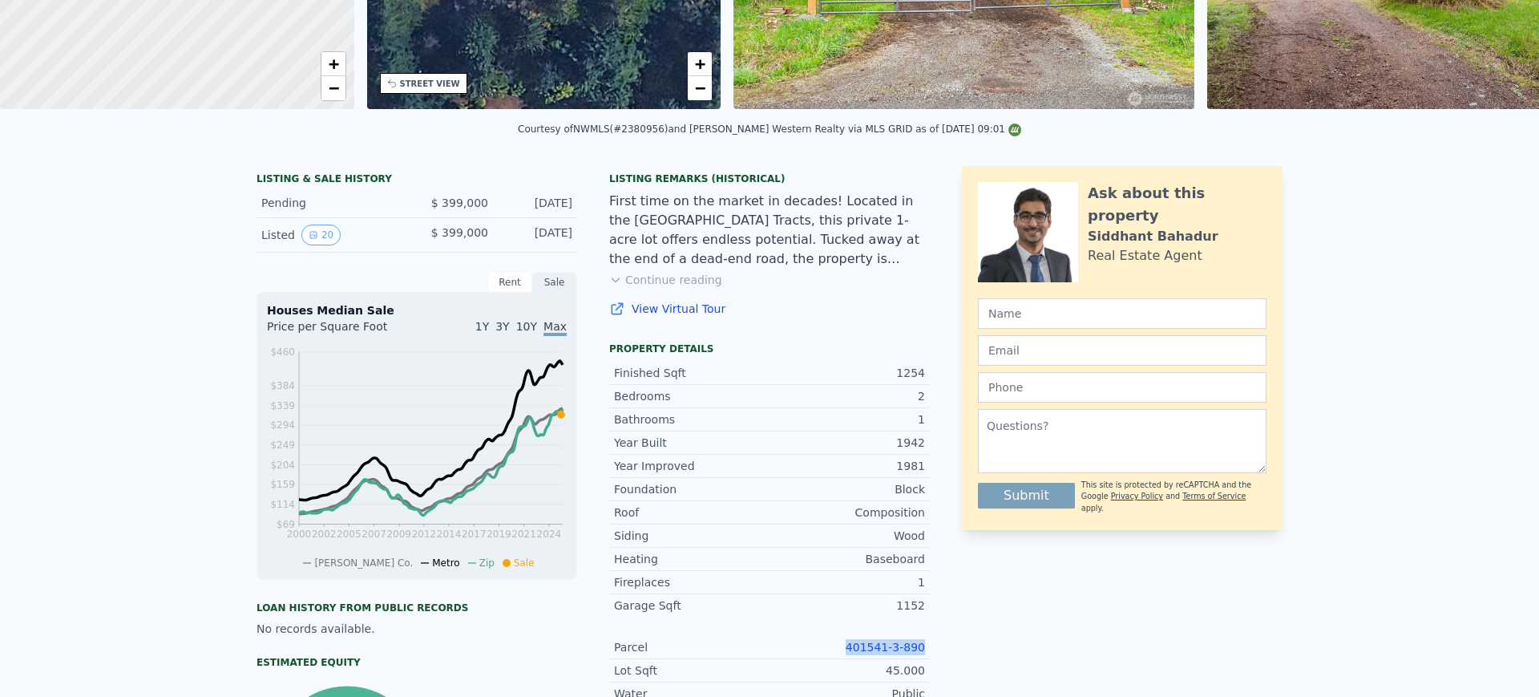
scroll to position [6, 0]
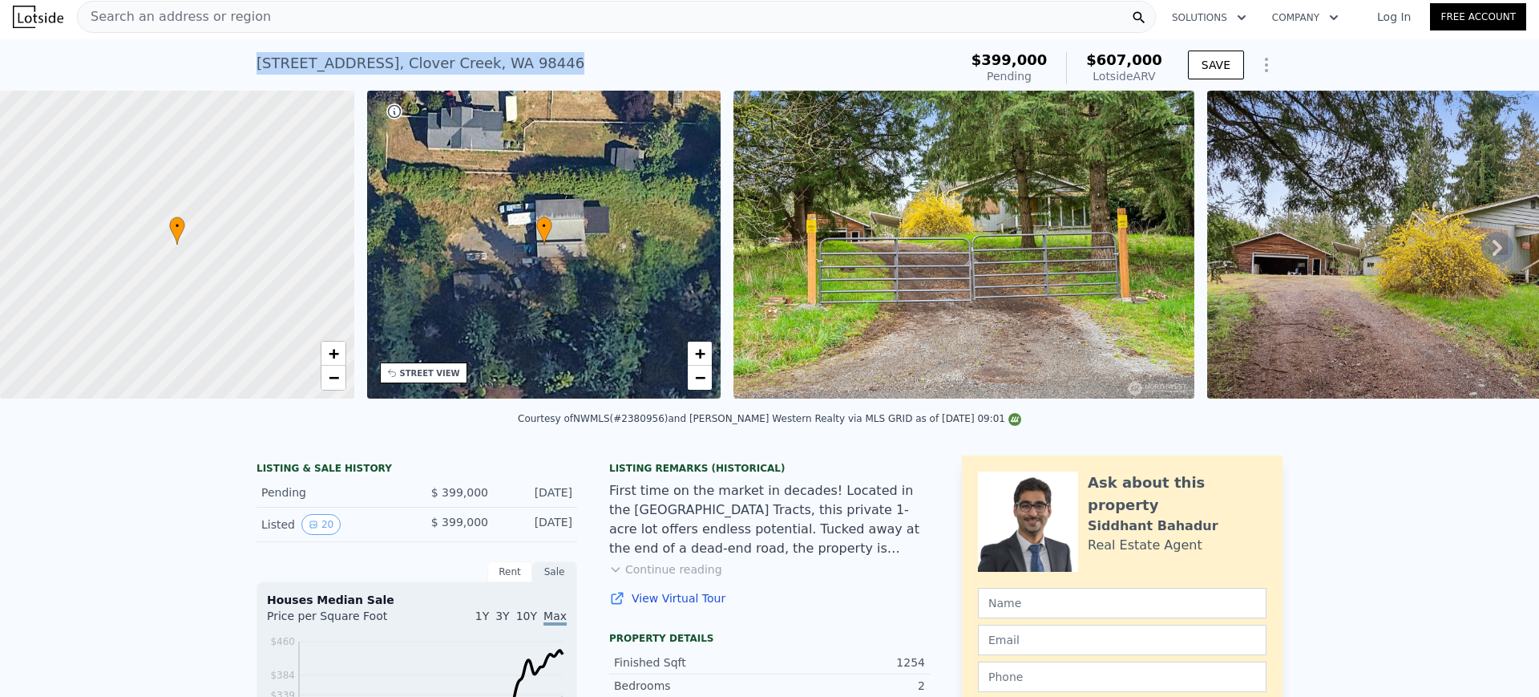
drag, startPoint x: 536, startPoint y: 62, endPoint x: 240, endPoint y: 59, distance: 295.9
click at [240, 59] on div "[STREET_ADDRESS] Pending (~ARV $607k ) $399,000 Pending $607,000 Lotside ARV SA…" at bounding box center [769, 64] width 1539 height 51
copy div "[STREET_ADDRESS]"
click at [208, 55] on div "[STREET_ADDRESS] Pending (~ARV $607k ) $399,000 Pending $607,000 Lotside ARV SA…" at bounding box center [769, 64] width 1539 height 51
drag, startPoint x: 294, startPoint y: 65, endPoint x: 447, endPoint y: 68, distance: 152.4
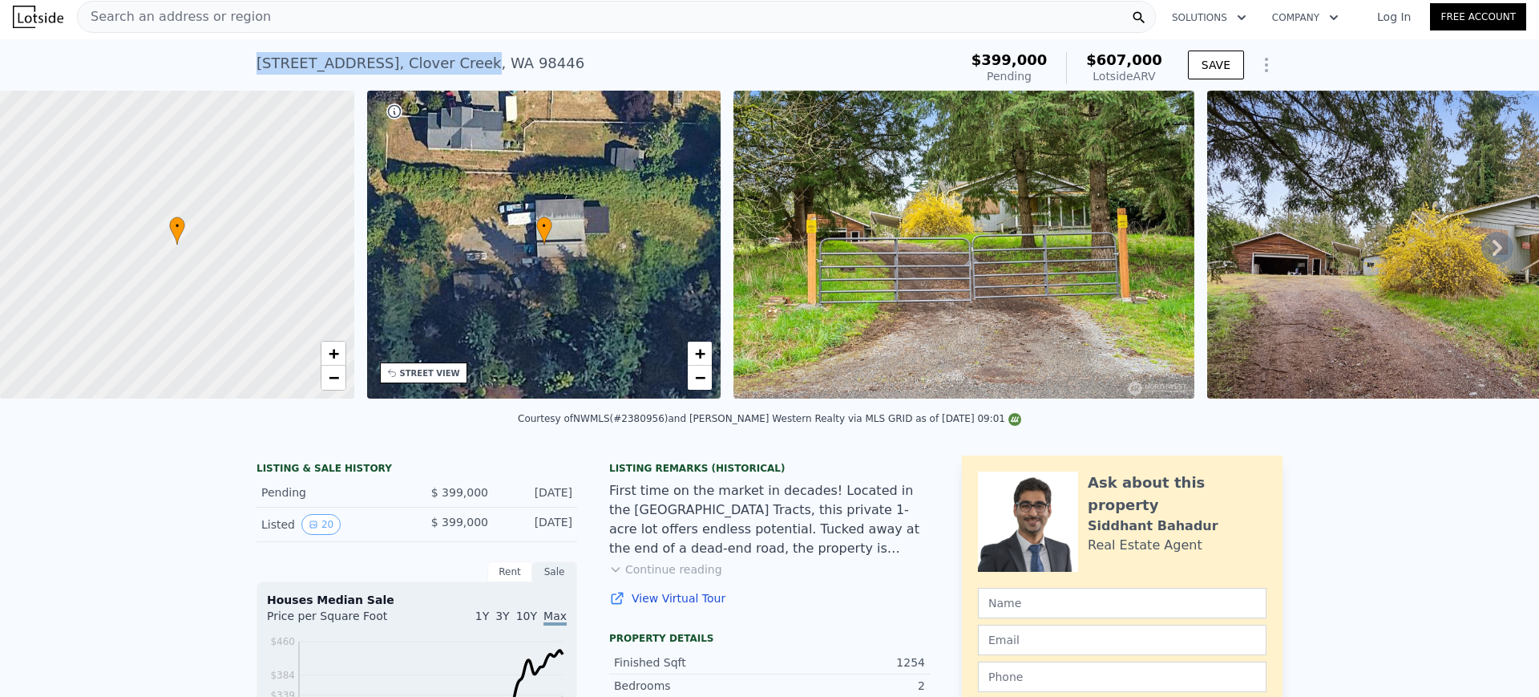
click at [447, 68] on div "[STREET_ADDRESS] Pending (~ARV $607k ) $399,000 Pending $607,000 Lotside ARV SA…" at bounding box center [769, 64] width 1539 height 51
click at [330, 10] on div "Search an address or region" at bounding box center [616, 17] width 1079 height 32
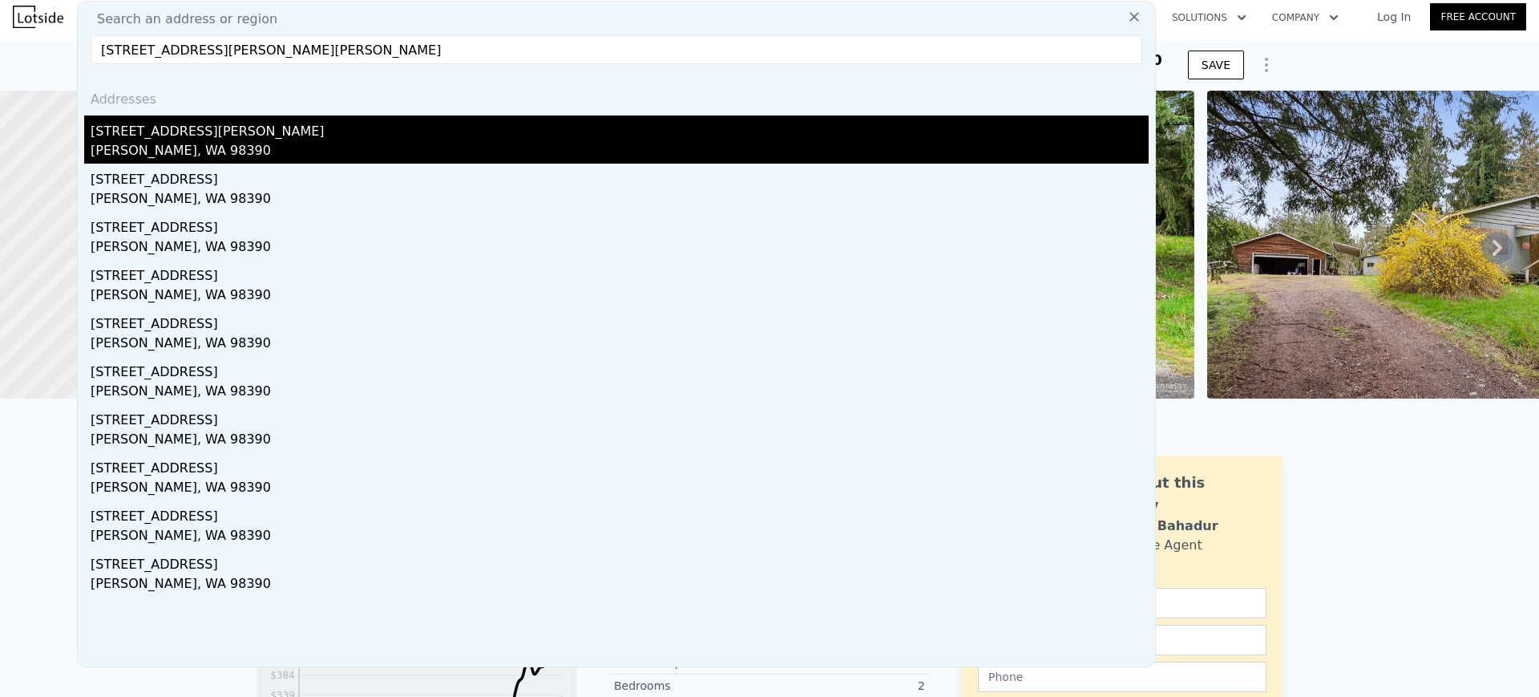
type input "[STREET_ADDRESS][PERSON_NAME][PERSON_NAME]"
click at [235, 127] on div "[STREET_ADDRESS][PERSON_NAME]" at bounding box center [620, 128] width 1058 height 26
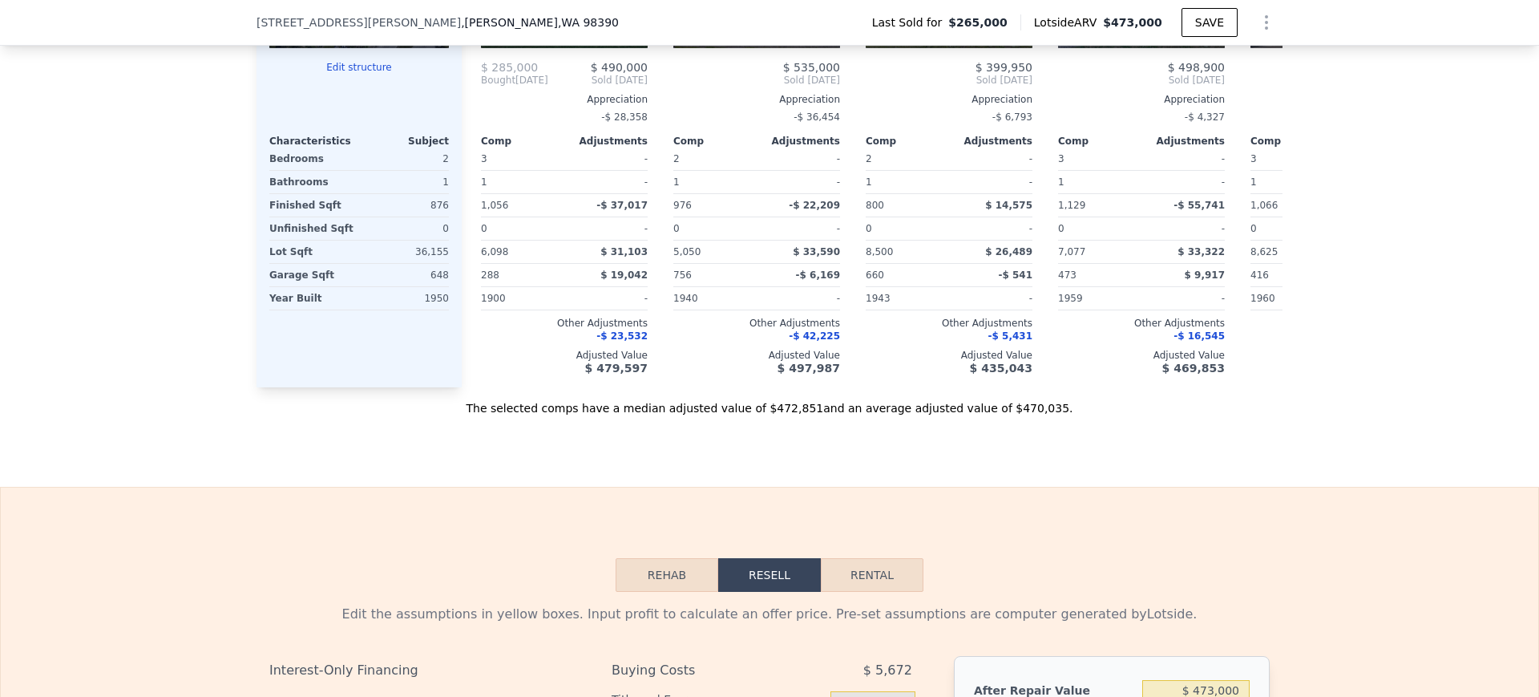
scroll to position [2706, 0]
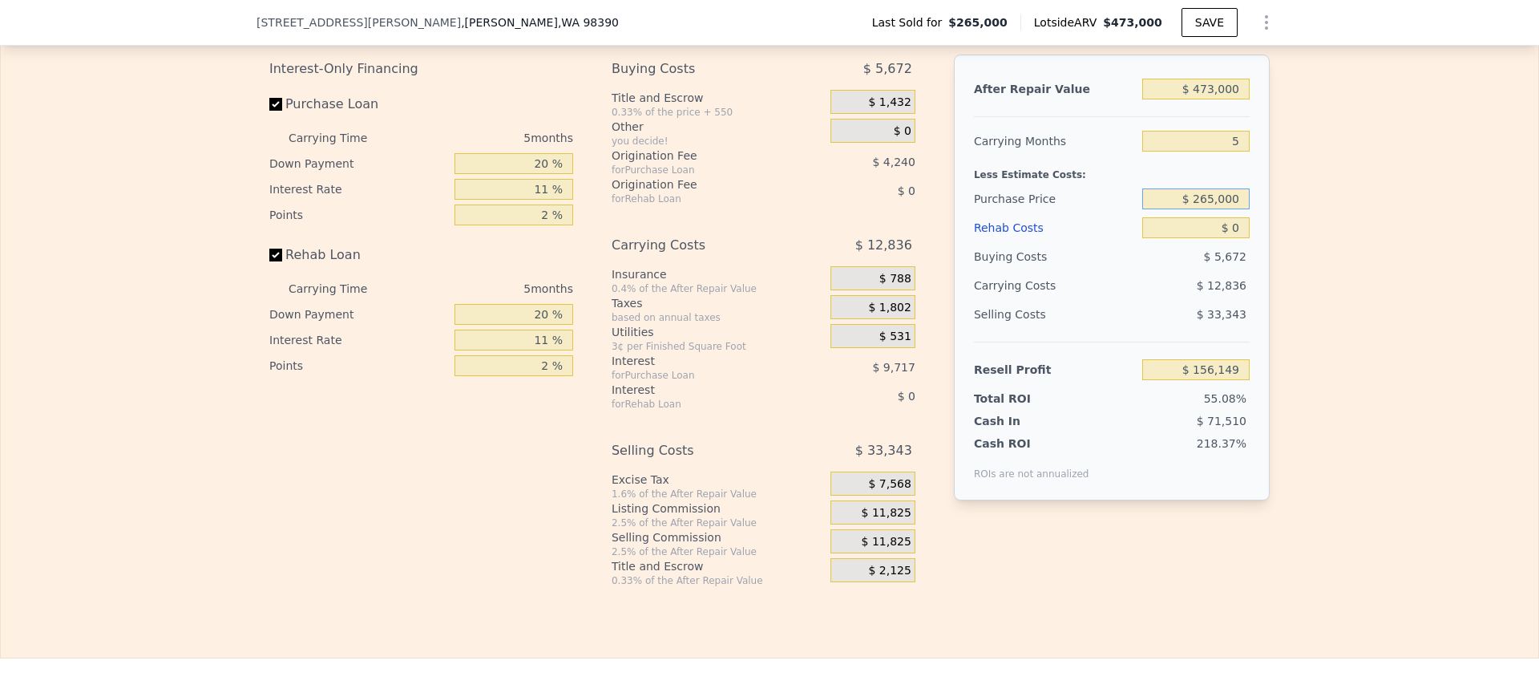
click at [1198, 209] on input "$ 265,000" at bounding box center [1195, 198] width 107 height 21
type input "$ 365,000"
click at [1298, 219] on div "Edit the assumptions in yellow boxes. Input profit to calculate an offer price.…" at bounding box center [770, 288] width 1538 height 596
type input "$ 156,149"
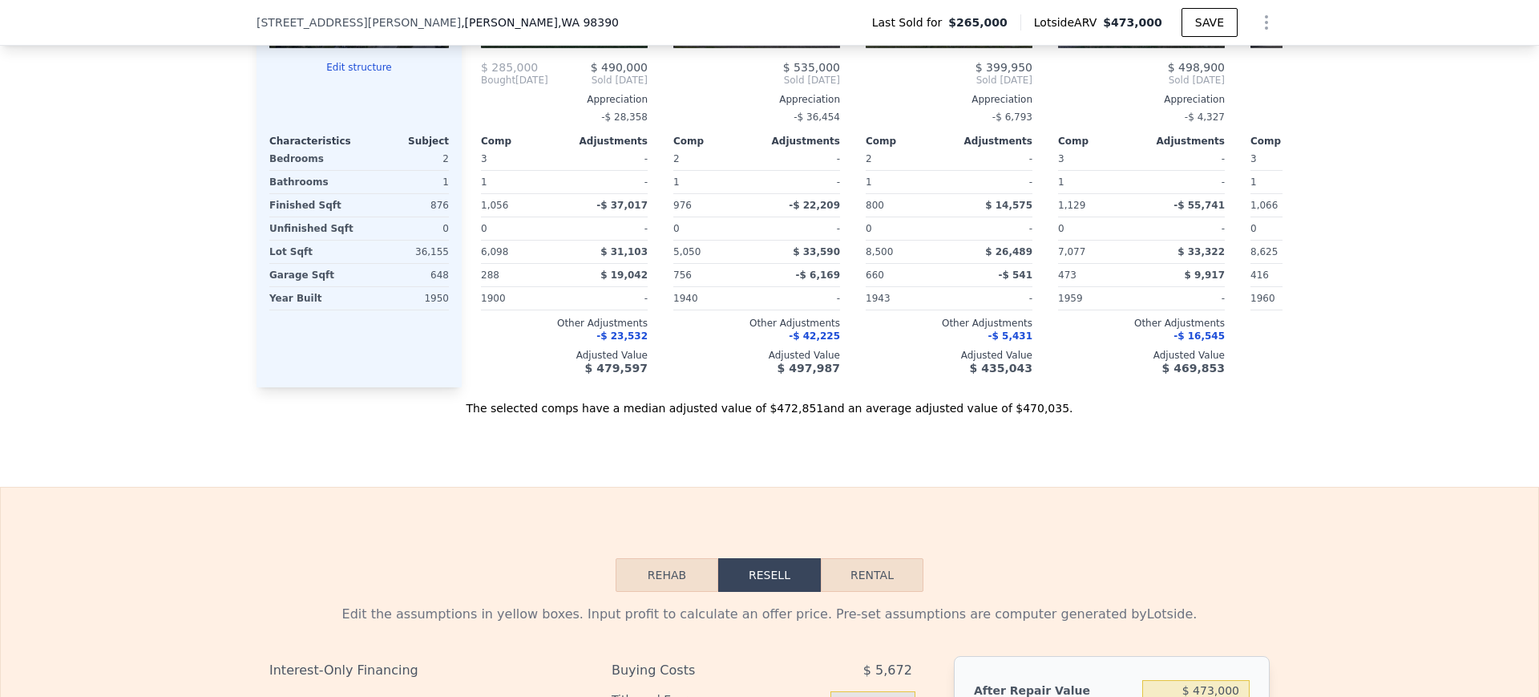
scroll to position [1603, 0]
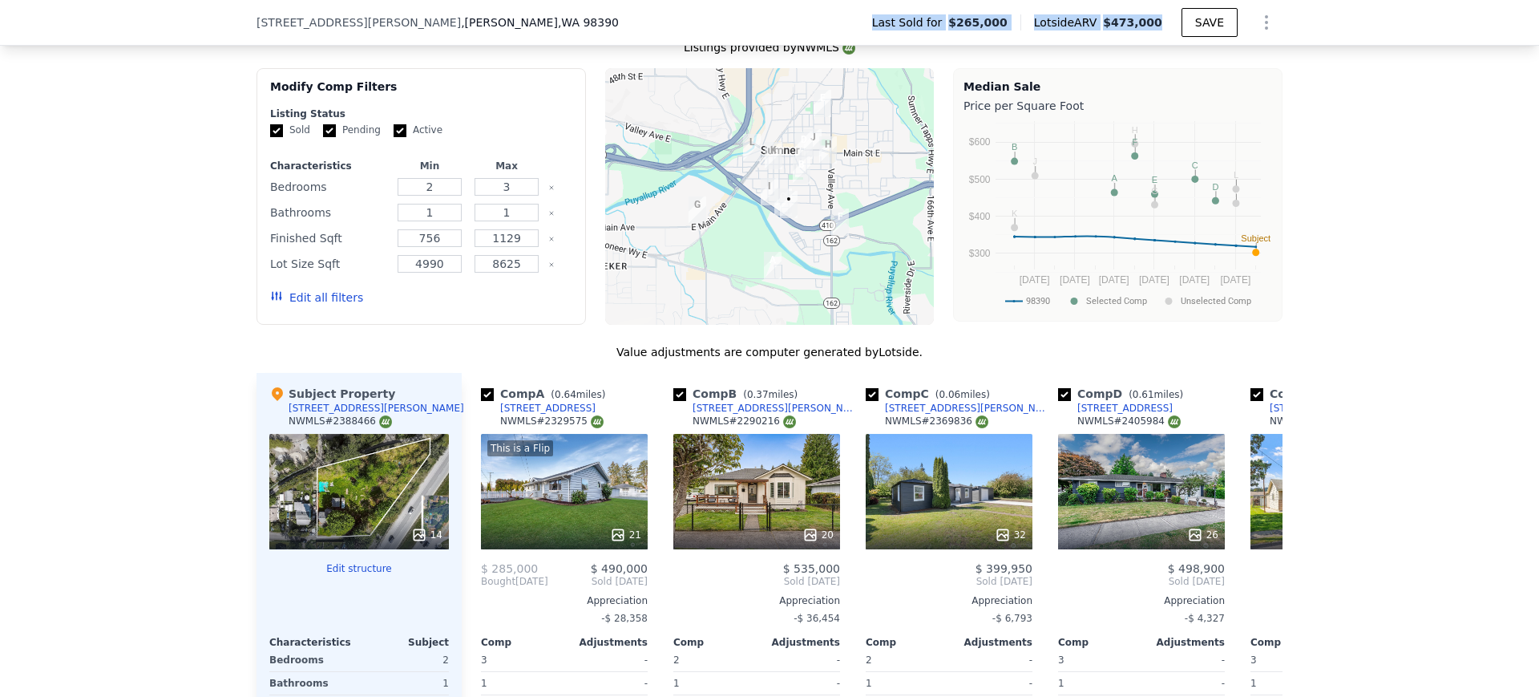
drag, startPoint x: 1070, startPoint y: 28, endPoint x: 1171, endPoint y: 22, distance: 101.2
click at [1171, 22] on div "Last Sold for $265,000 Lotside ARV $473,000 SAVE" at bounding box center [1070, 22] width 423 height 32
copy div "Last Sold for $265,000 Lotside ARV $473,000"
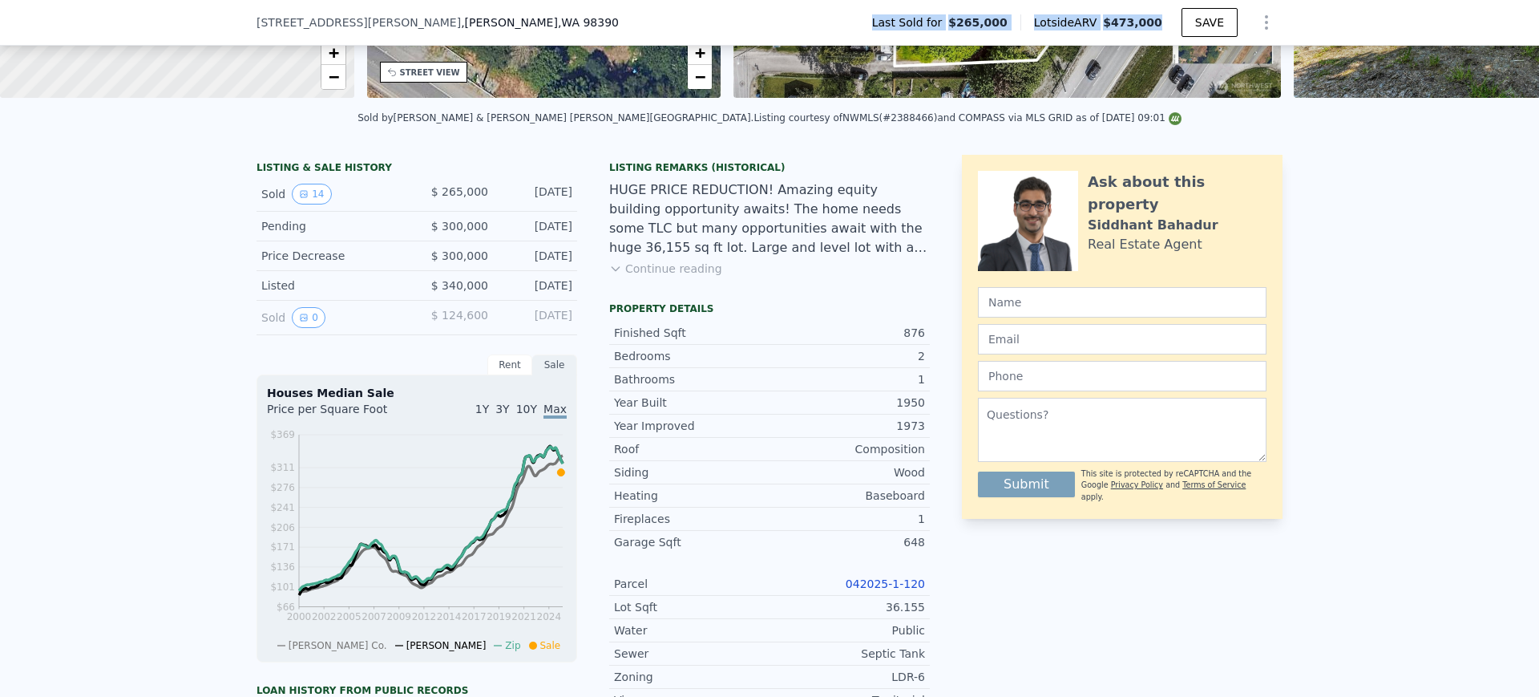
scroll to position [0, 0]
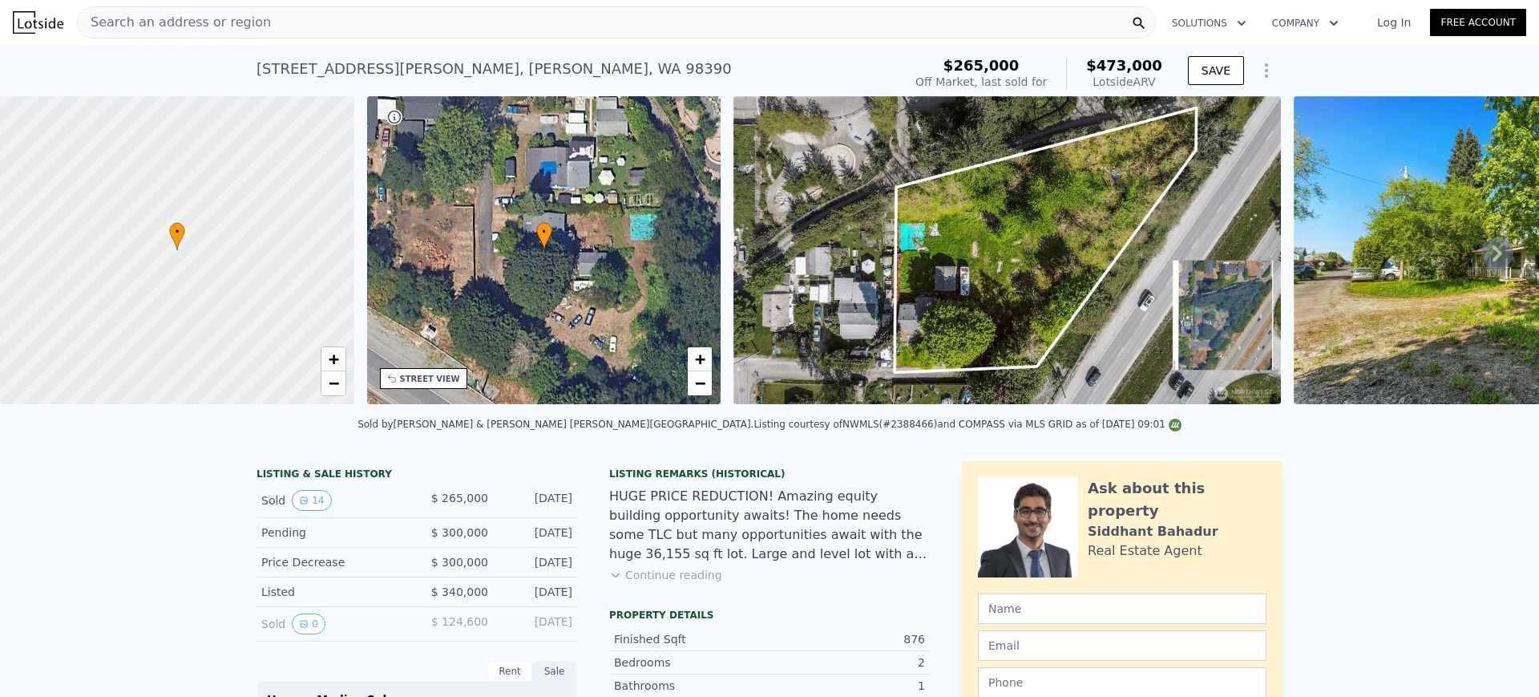
drag, startPoint x: 506, startPoint y: 520, endPoint x: 538, endPoint y: 520, distance: 32.1
click at [538, 511] on div "[DATE]" at bounding box center [536, 500] width 71 height 21
click at [501, 511] on div "[DATE]" at bounding box center [536, 500] width 71 height 21
drag, startPoint x: 501, startPoint y: 512, endPoint x: 568, endPoint y: 512, distance: 66.5
click at [568, 512] on div "Sold 14 $ 265,000 [DATE]" at bounding box center [417, 500] width 321 height 34
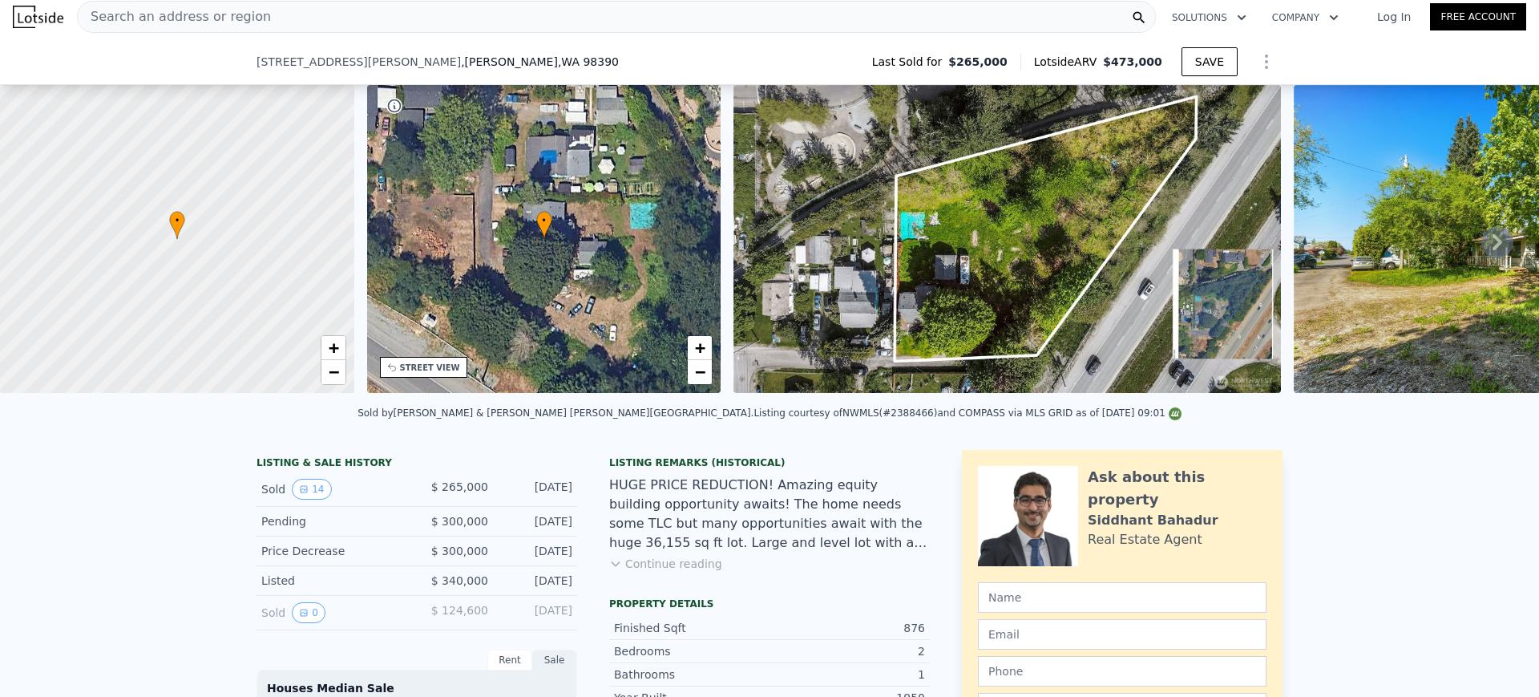
scroll to position [501, 0]
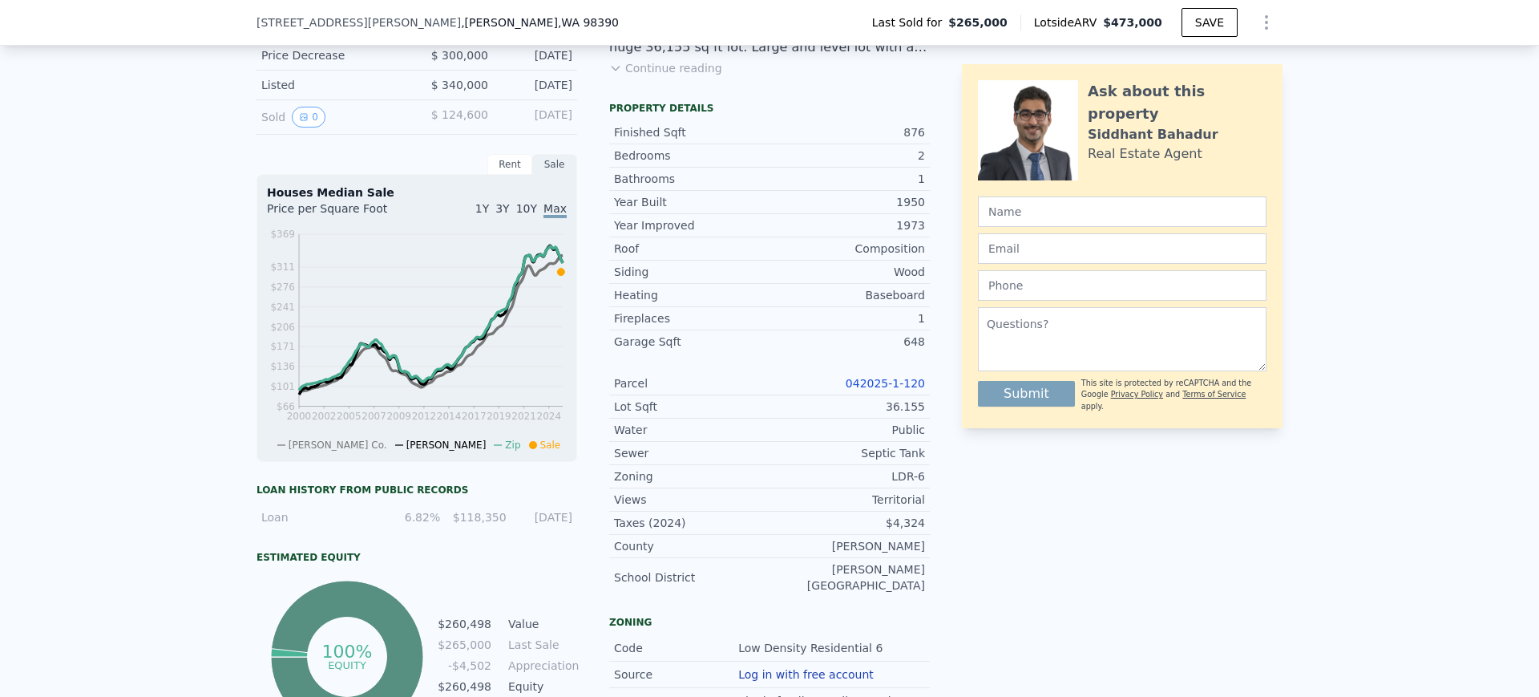
click at [839, 410] on div "Lot Sqft 36.155" at bounding box center [769, 406] width 321 height 23
drag, startPoint x: 826, startPoint y: 395, endPoint x: 917, endPoint y: 397, distance: 91.4
click at [917, 391] on div "042025-1-120" at bounding box center [848, 383] width 156 height 16
click at [912, 390] on link "042025-1-120" at bounding box center [885, 383] width 79 height 13
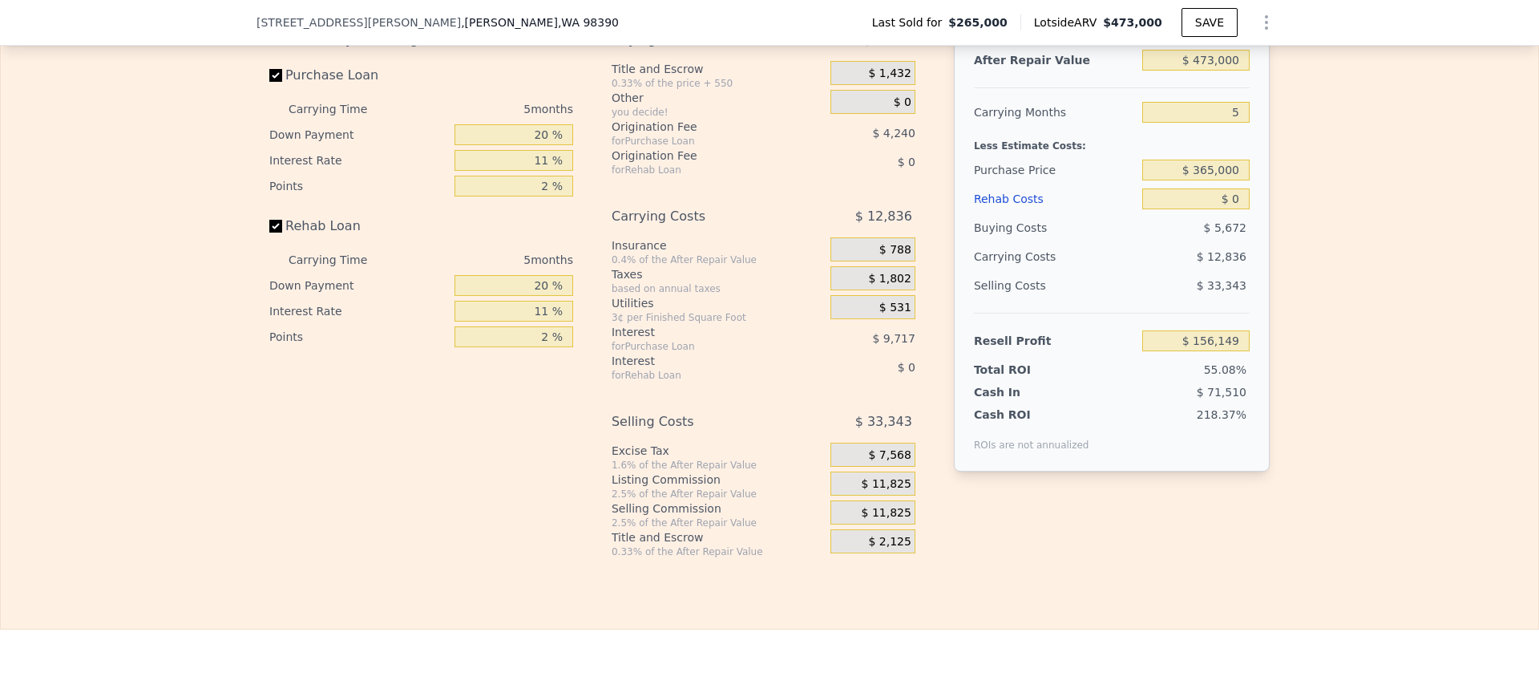
scroll to position [2706, 0]
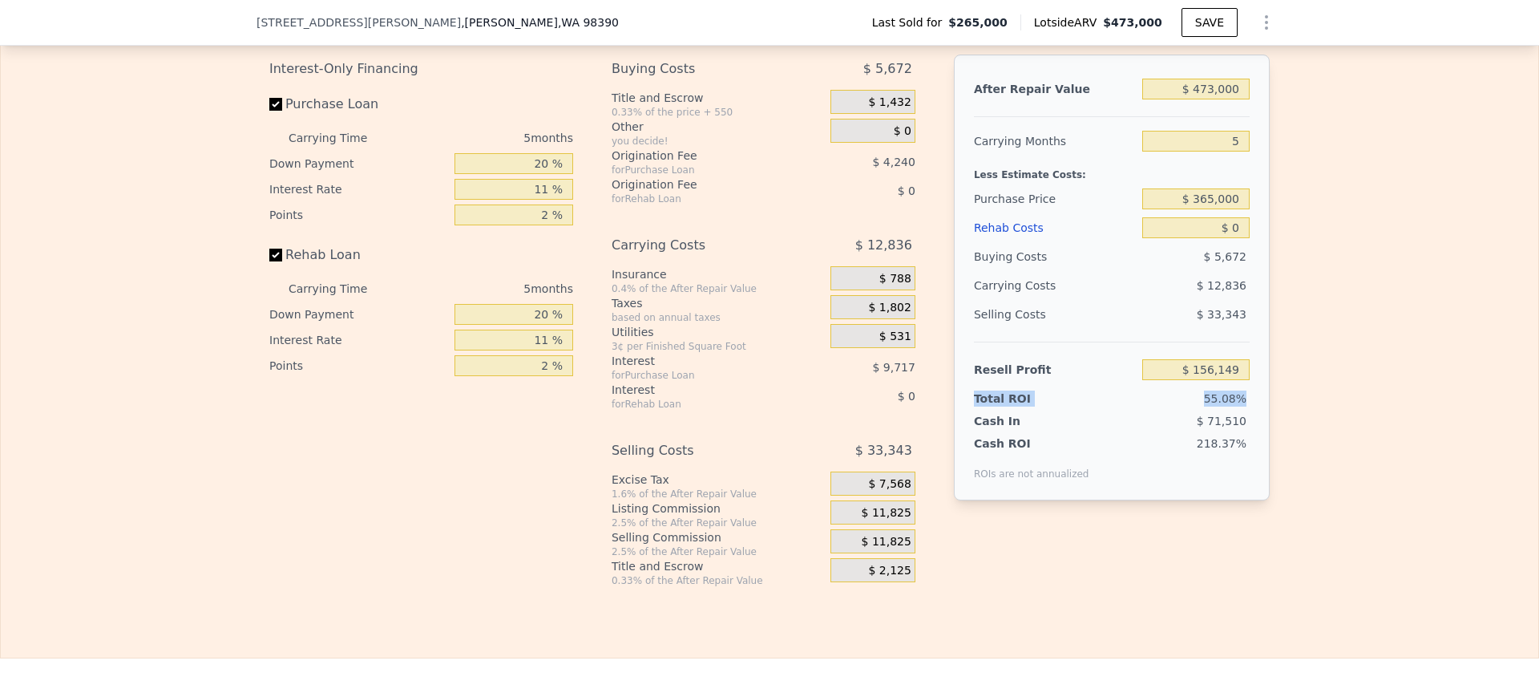
drag, startPoint x: 961, startPoint y: 410, endPoint x: 1248, endPoint y: 409, distance: 287.0
click at [1248, 409] on div "After Repair Value $ 473,000 Carrying Months 5 Less Estimate Costs: Purchase Pr…" at bounding box center [1112, 278] width 316 height 446
